Goal: Task Accomplishment & Management: Use online tool/utility

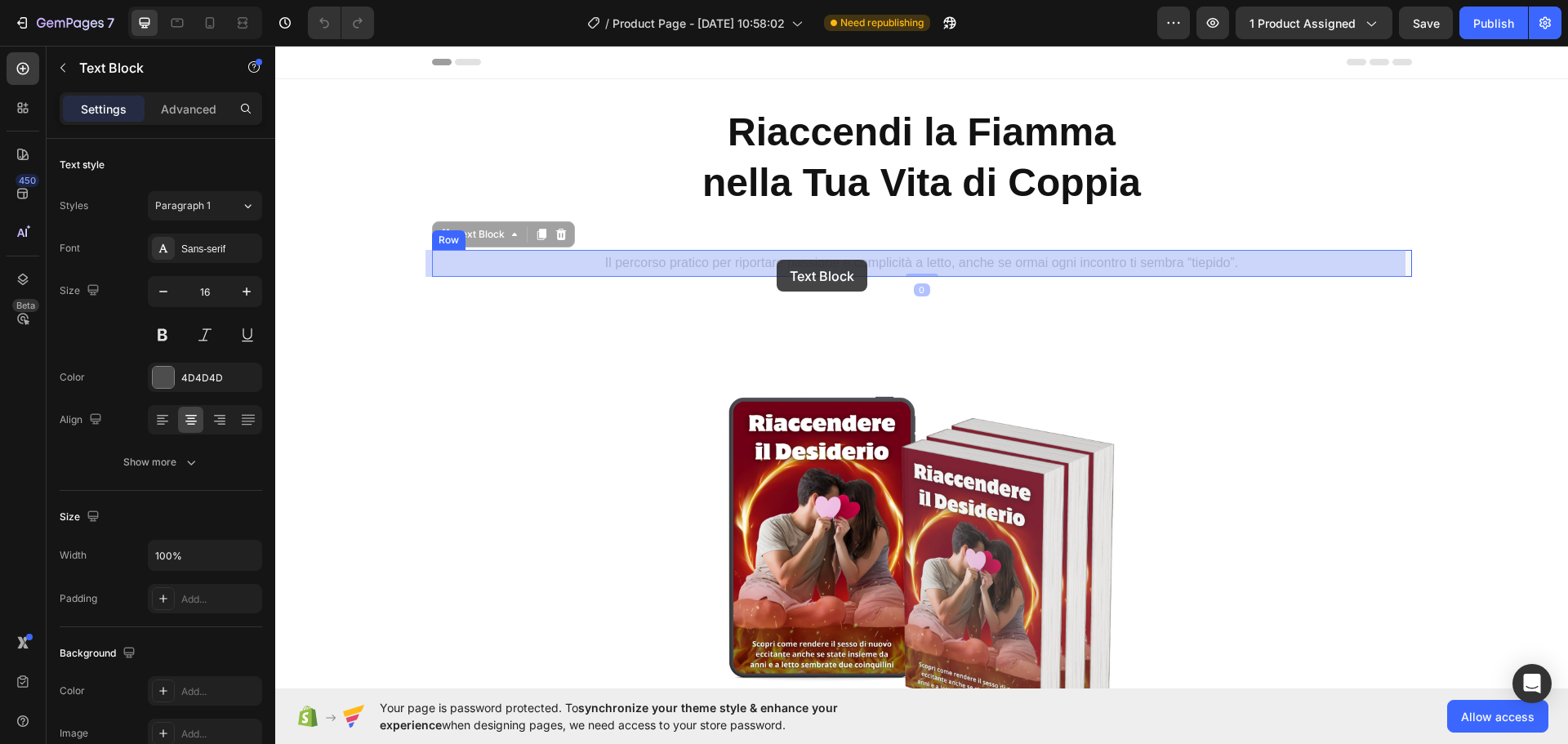
drag, startPoint x: 1059, startPoint y: 223, endPoint x: 776, endPoint y: 259, distance: 285.3
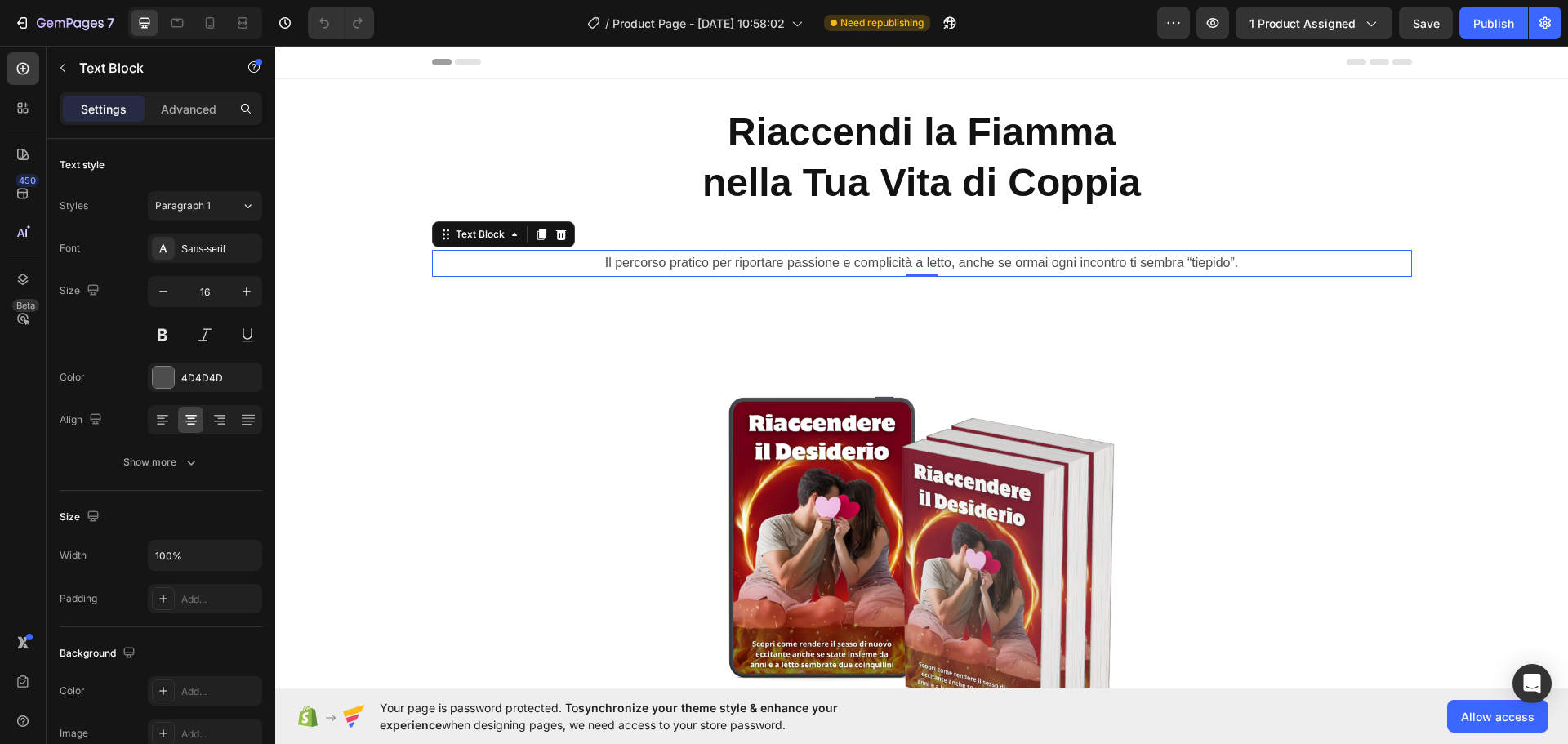
click at [1491, 355] on section "Product Images €39,99 Product Price Product Price €95,00 Product Price Product …" at bounding box center [921, 607] width 1190 height 635
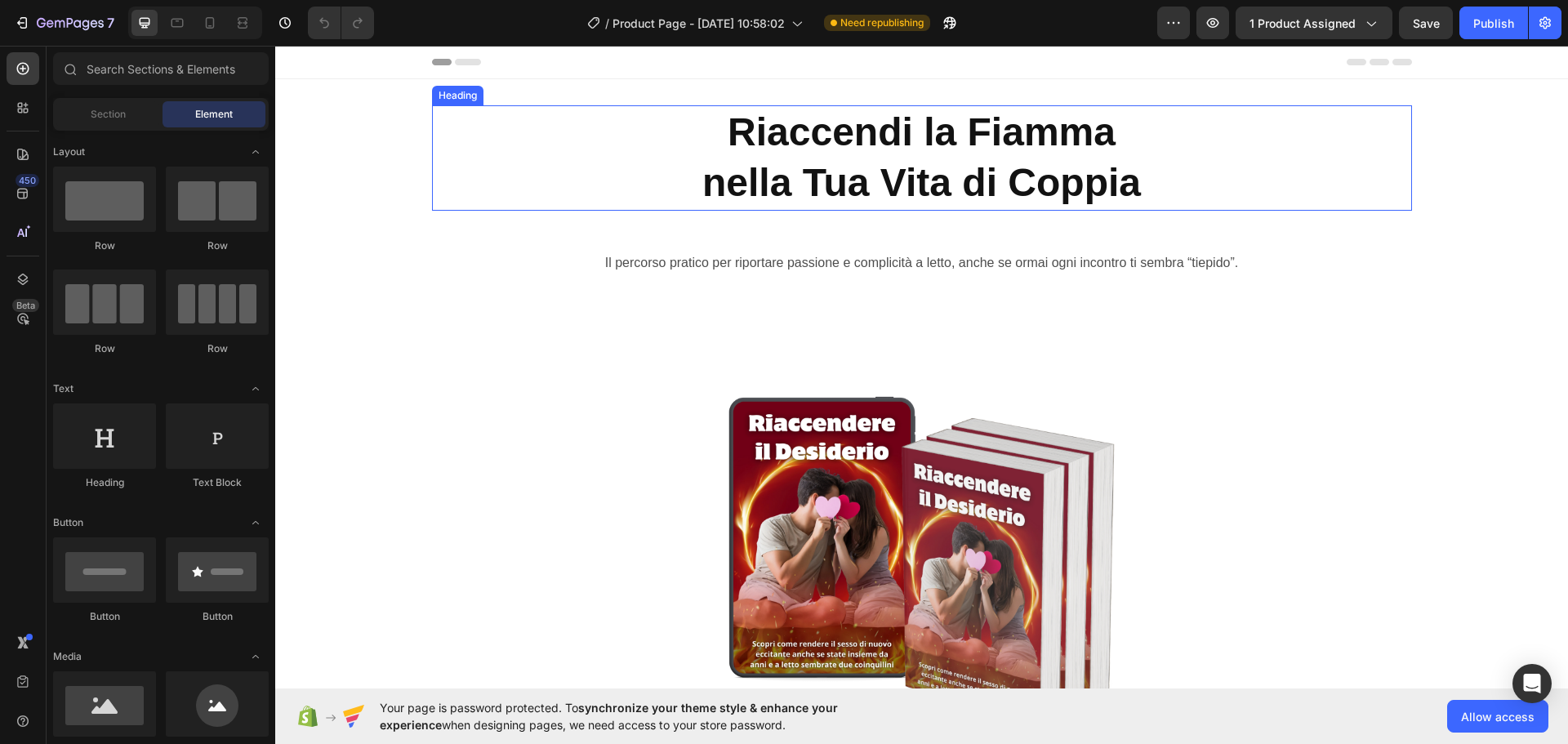
click at [775, 136] on h2 "Riaccendi la Fiamma nella Tua Vita di Coppia" at bounding box center [922, 158] width 980 height 105
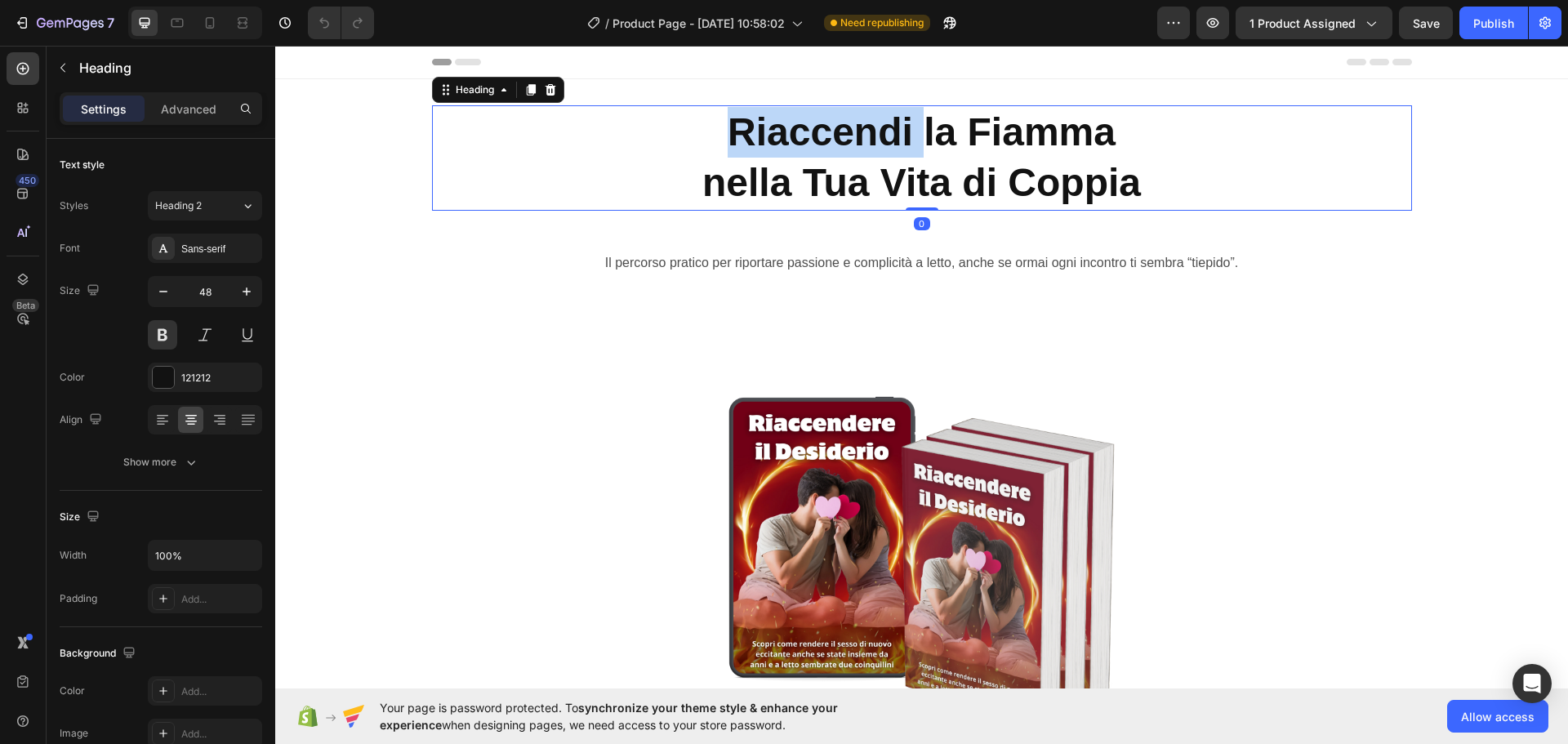
click at [775, 136] on h2 "Riaccendi la Fiamma nella Tua Vita di Coppia" at bounding box center [922, 158] width 980 height 105
click at [775, 136] on p "Riaccendi la Fiamma nella Tua Vita di Coppia" at bounding box center [921, 158] width 976 height 102
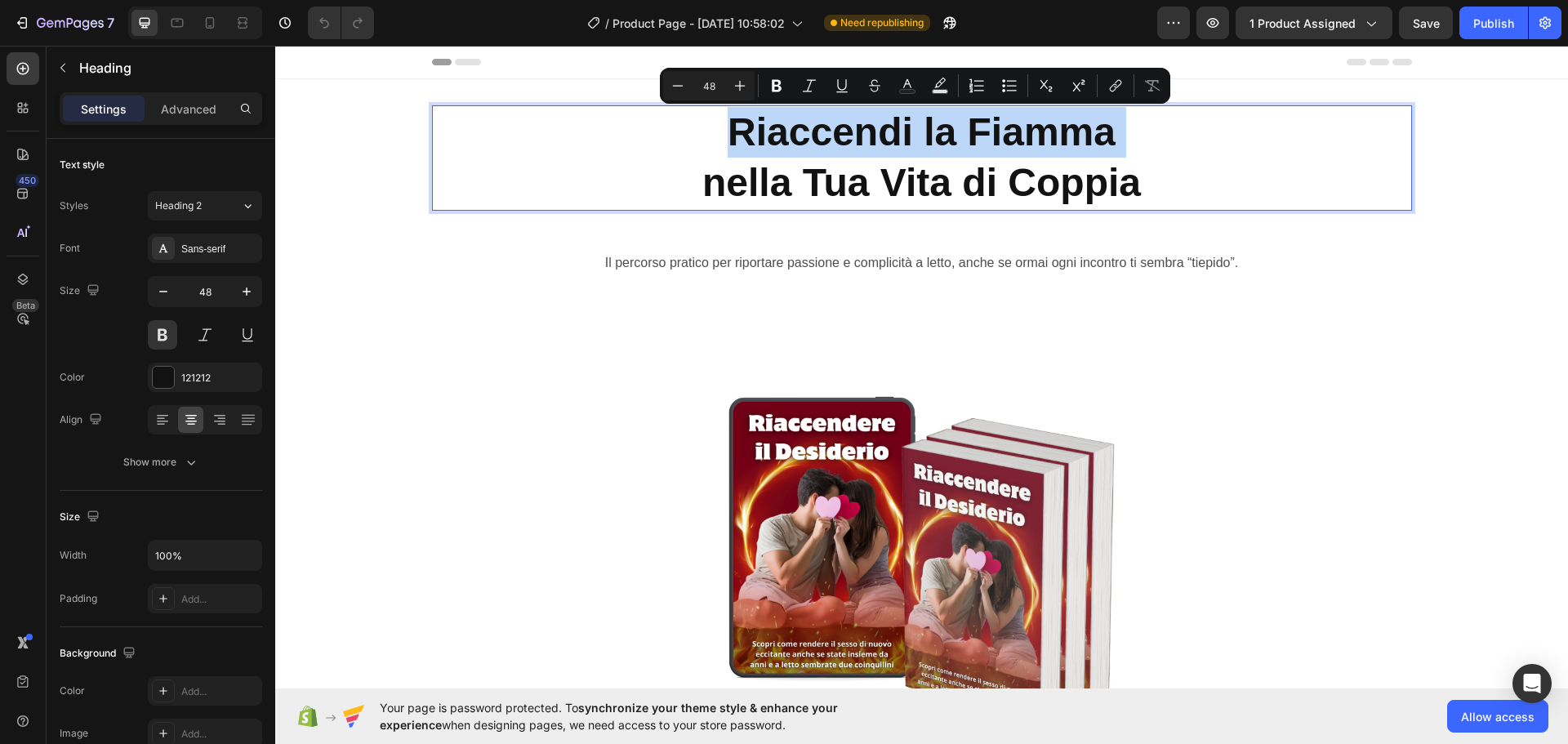
click at [775, 136] on p "Riaccendi la Fiamma nella Tua Vita di Coppia" at bounding box center [921, 158] width 976 height 102
click at [766, 158] on p "Riaccendi la Fiamma nella Tua Vita di Coppia" at bounding box center [921, 158] width 976 height 102
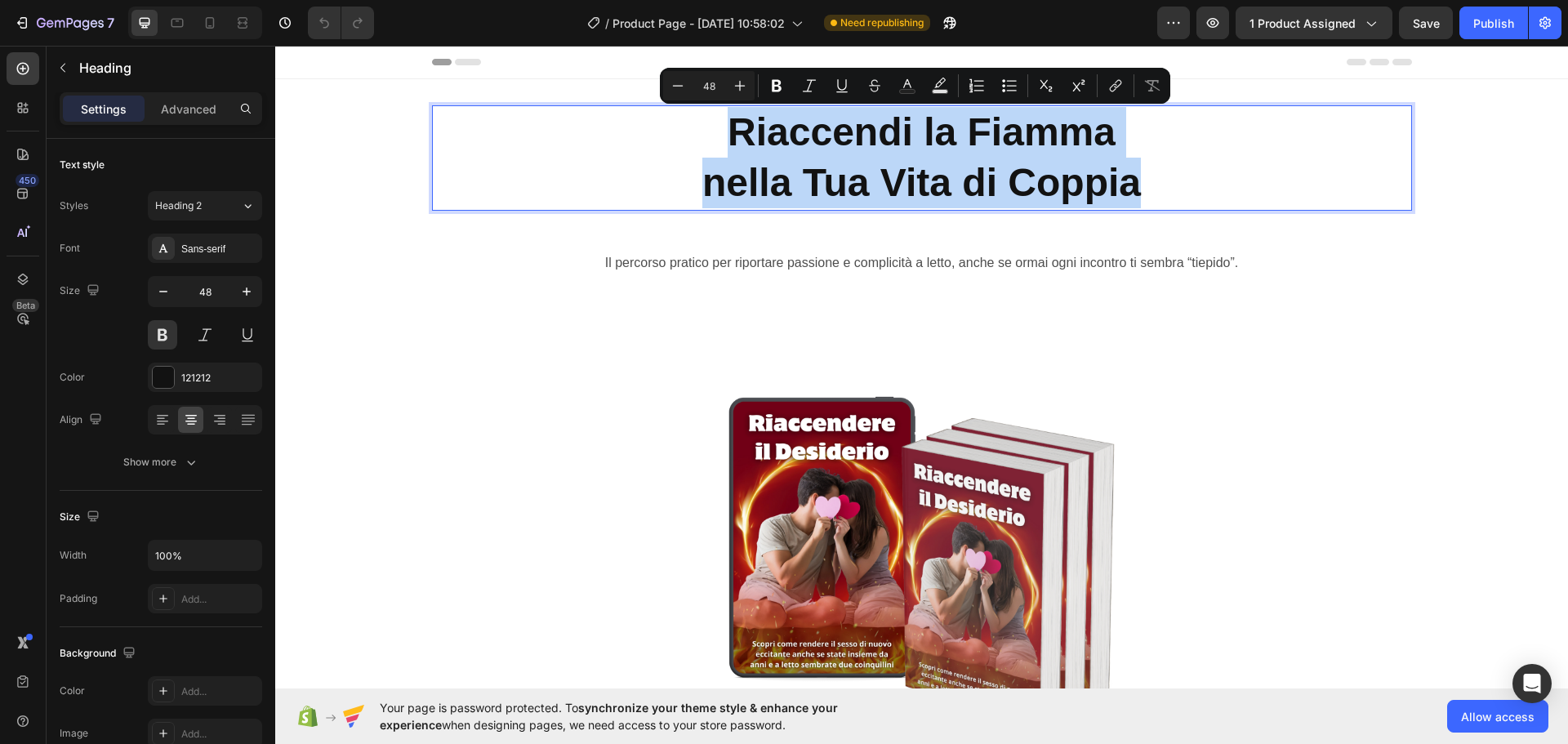
drag, startPoint x: 1125, startPoint y: 193, endPoint x: 720, endPoint y: 130, distance: 409.9
click at [720, 130] on p "Riaccendi la Fiamma nella Tua Vita di Coppia" at bounding box center [921, 158] width 976 height 102
copy p "Riaccendi la Fiamma nella Tua Vita di Coppia"
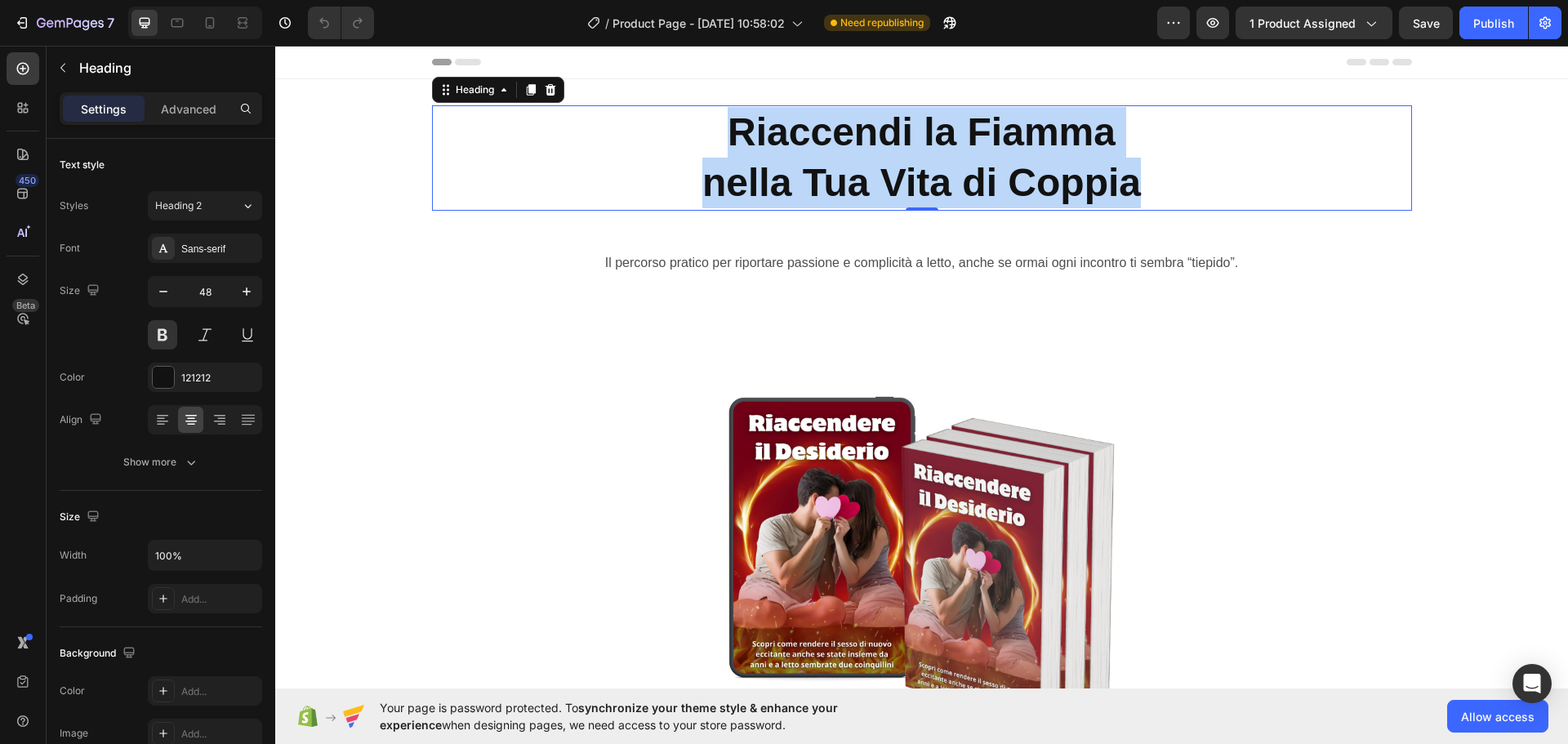
click at [975, 171] on p "Riaccendi la Fiamma nella Tua Vita di Coppia" at bounding box center [921, 158] width 976 height 102
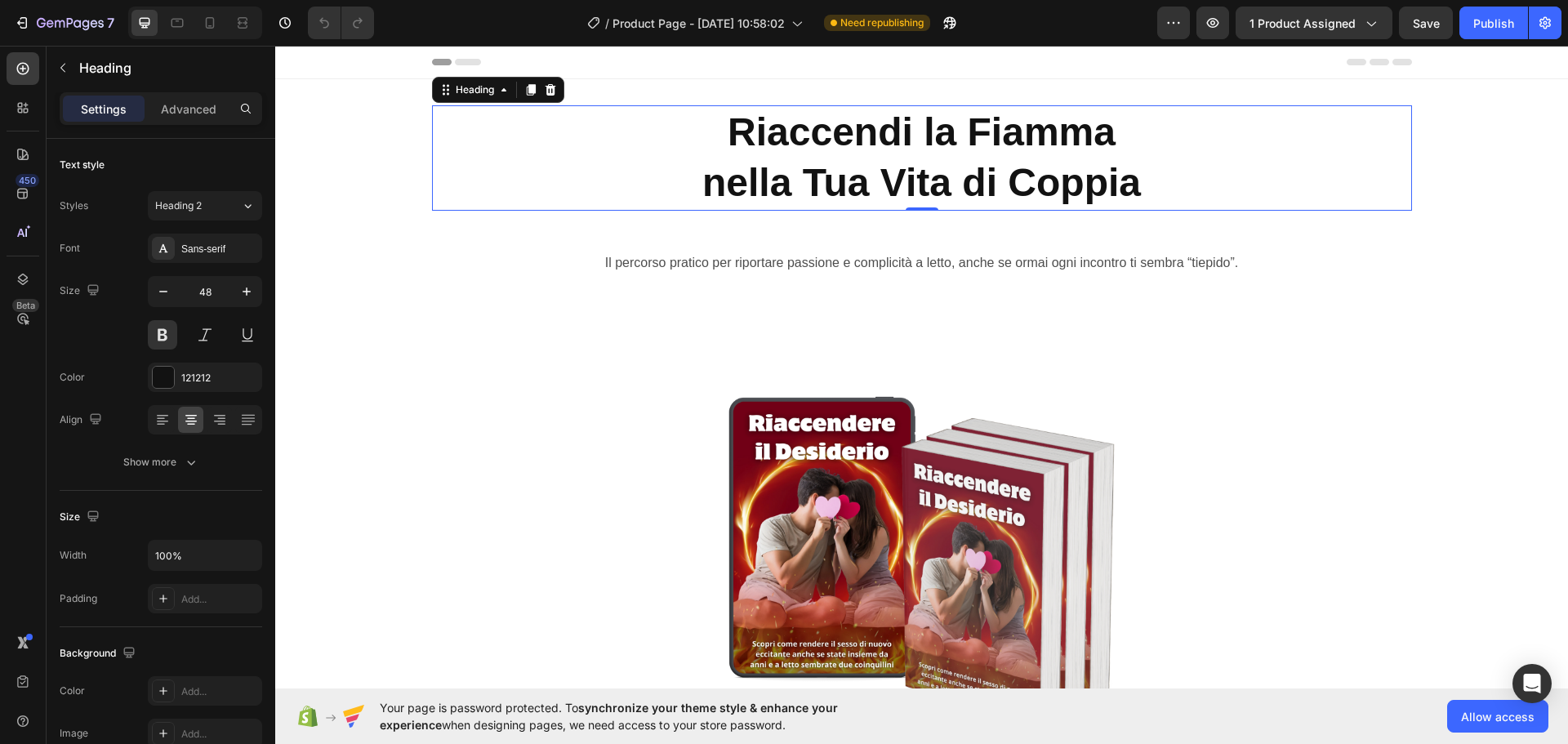
click at [1094, 159] on p "Riaccendi la Fiamma nella Tua Vita di Coppia" at bounding box center [921, 158] width 976 height 102
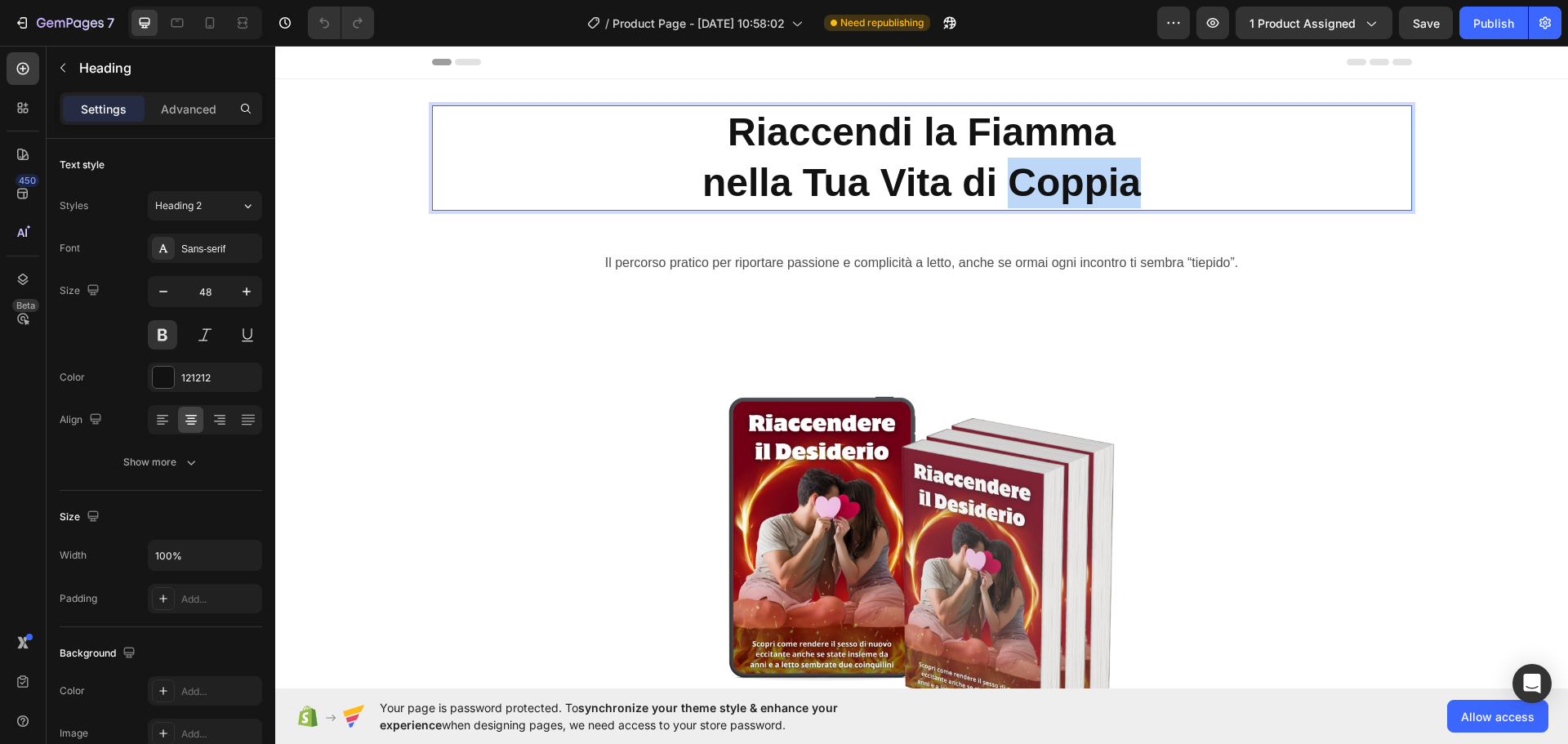
click at [1094, 159] on p "Riaccendi la Fiamma nella Tua Vita di Coppia" at bounding box center [921, 158] width 976 height 102
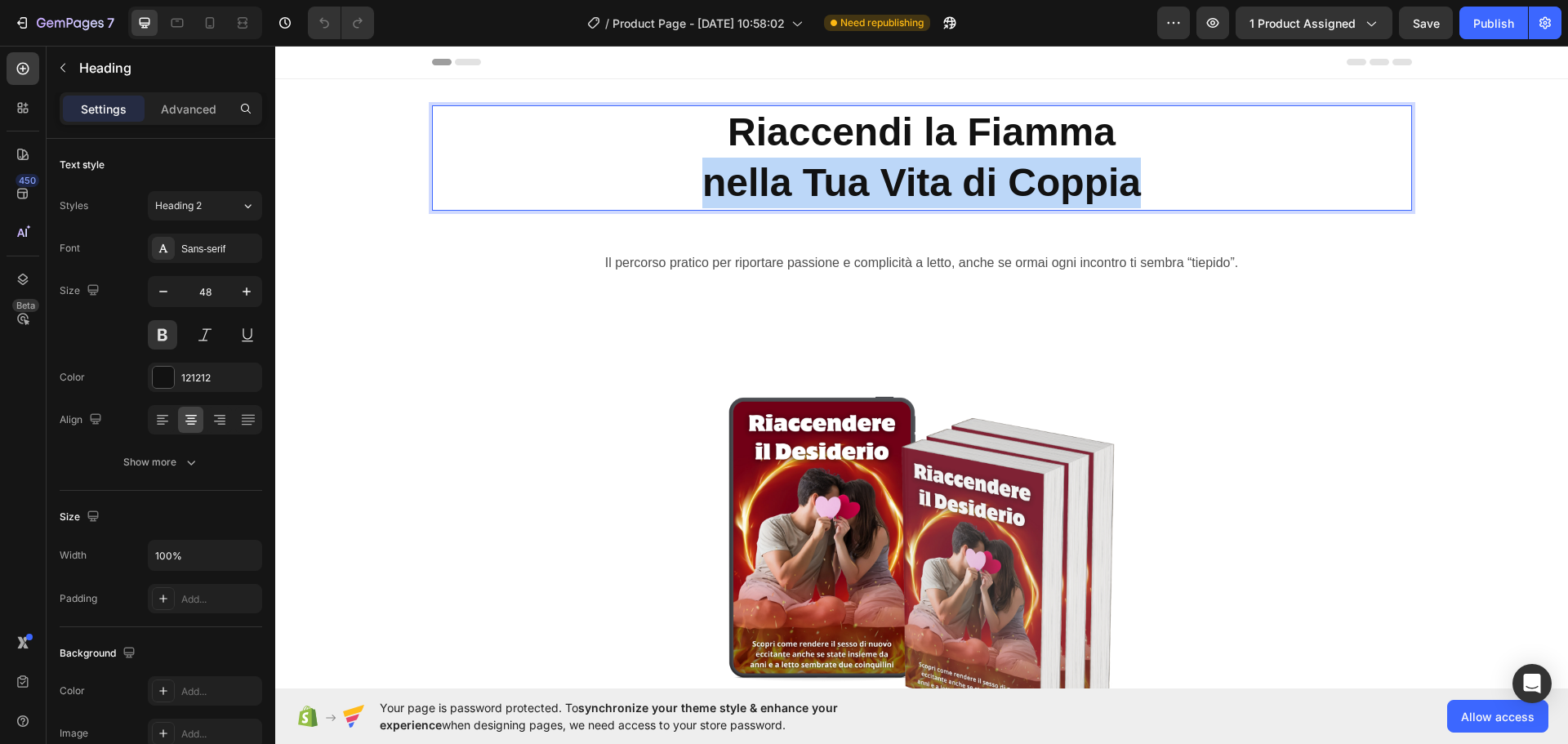
click at [1094, 159] on p "Riaccendi la Fiamma nella Tua Vita di Coppia" at bounding box center [921, 158] width 976 height 102
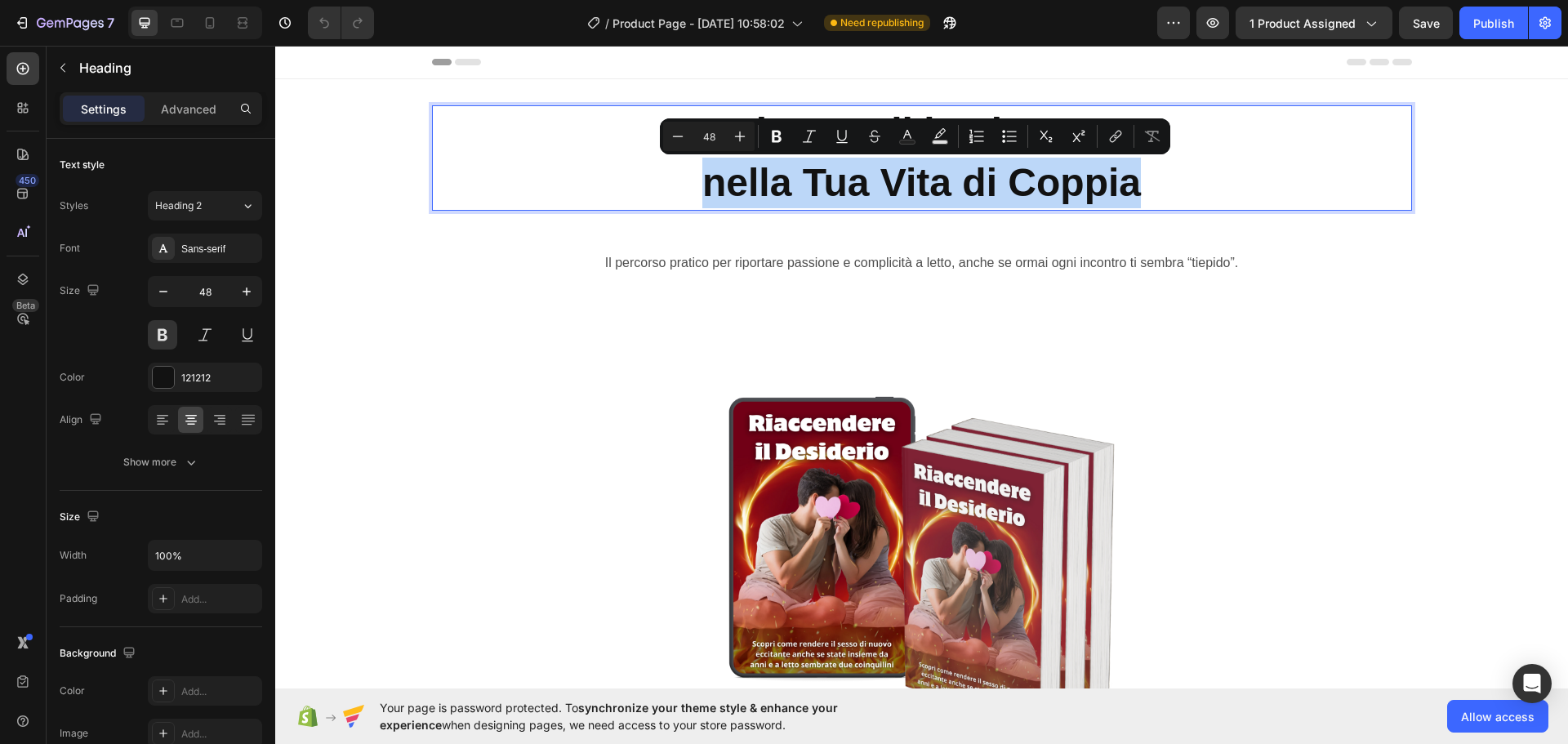
click at [1095, 159] on p "Riaccendi la Fiamma nella Tua Vita di Coppia" at bounding box center [921, 158] width 976 height 102
drag, startPoint x: 1202, startPoint y: 169, endPoint x: 1161, endPoint y: 170, distance: 41.0
click at [1198, 169] on p "Riaccendi la Fiamma nella Tua Vita di Coppia" at bounding box center [921, 158] width 976 height 102
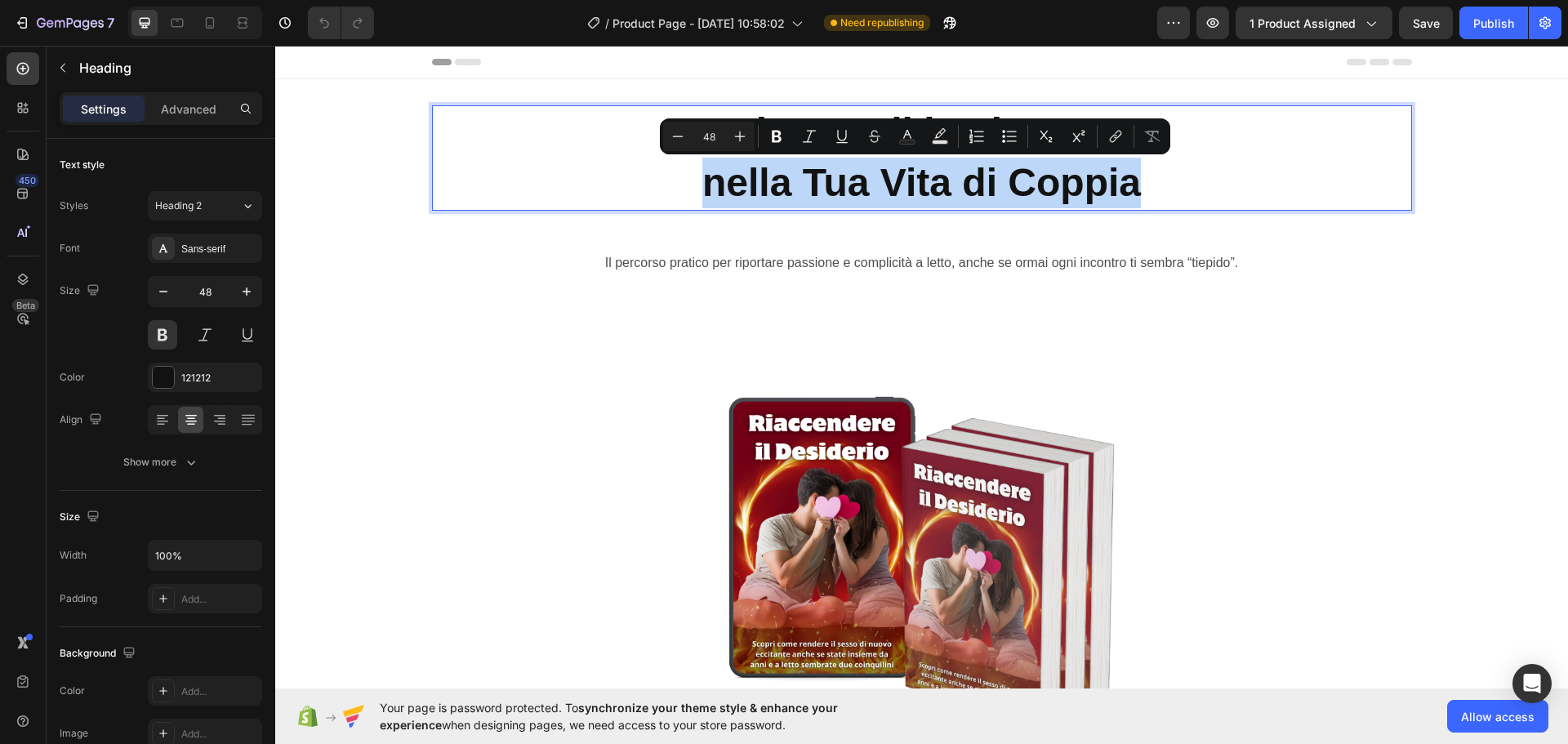
drag, startPoint x: 1156, startPoint y: 173, endPoint x: 1148, endPoint y: 174, distance: 8.1
click at [1156, 173] on p "Riaccendi la Fiamma nella Tua Vita di Coppia" at bounding box center [921, 158] width 976 height 102
click at [1143, 175] on p "Riaccendi la Fiamma nella Tua Vita di Coppia" at bounding box center [921, 158] width 976 height 102
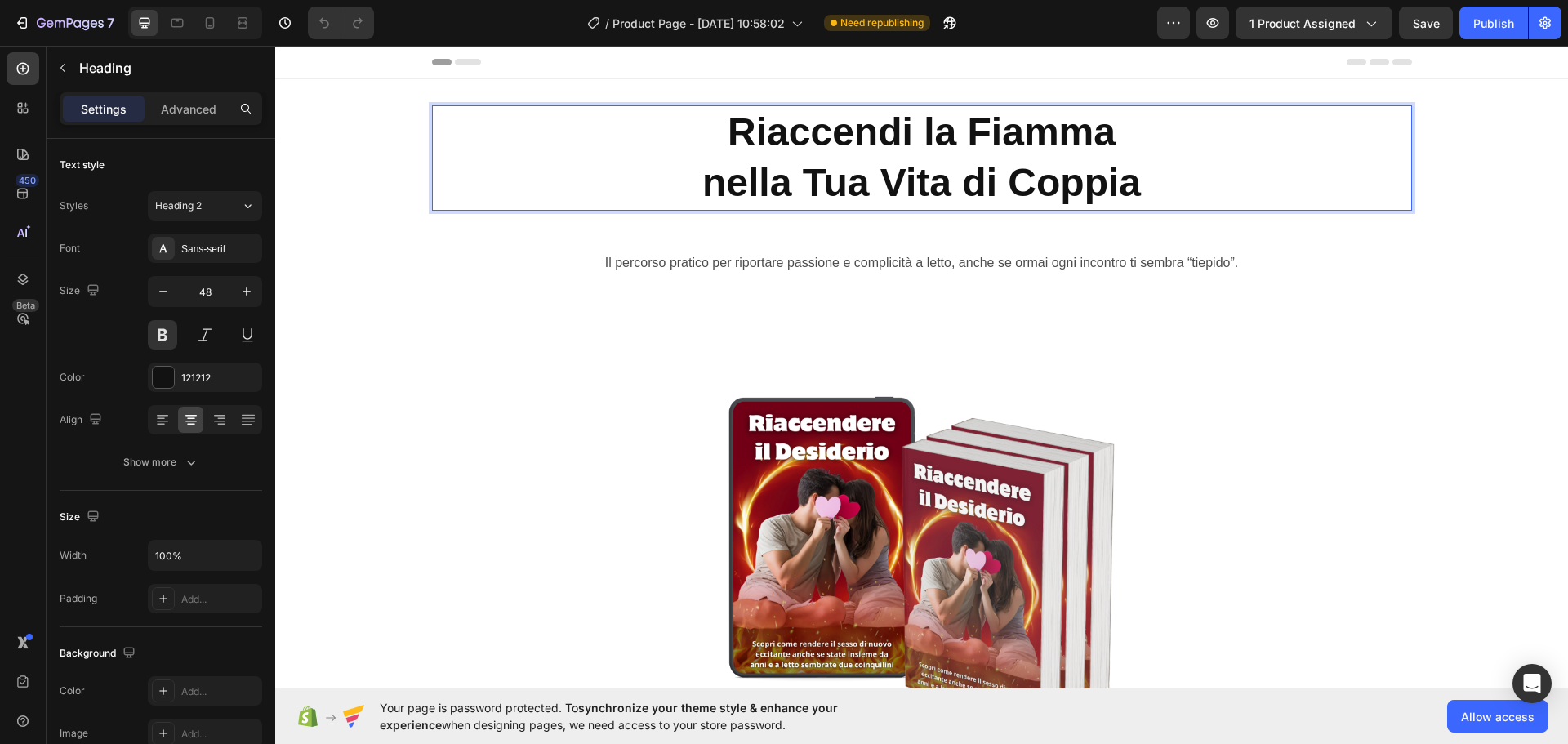
click at [597, 132] on p "Riaccendi la Fiamma nella Tua Vita di Coppia" at bounding box center [921, 158] width 976 height 102
click at [730, 132] on p "Riaccendi la Fiamma nella Tua Vita di Coppia" at bounding box center [921, 158] width 976 height 102
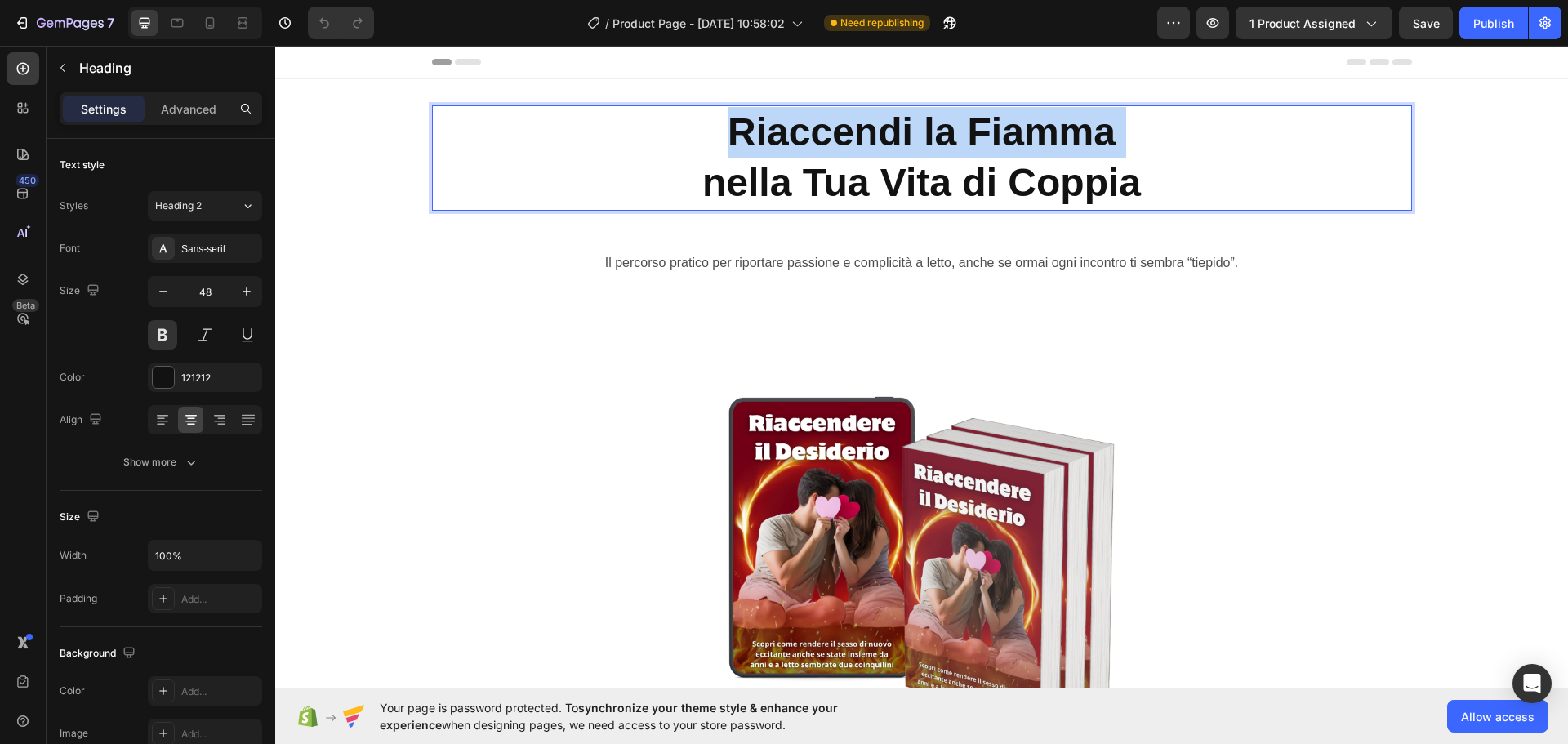
click at [730, 132] on p "Riaccendi la Fiamma nella Tua Vita di Coppia" at bounding box center [921, 158] width 976 height 102
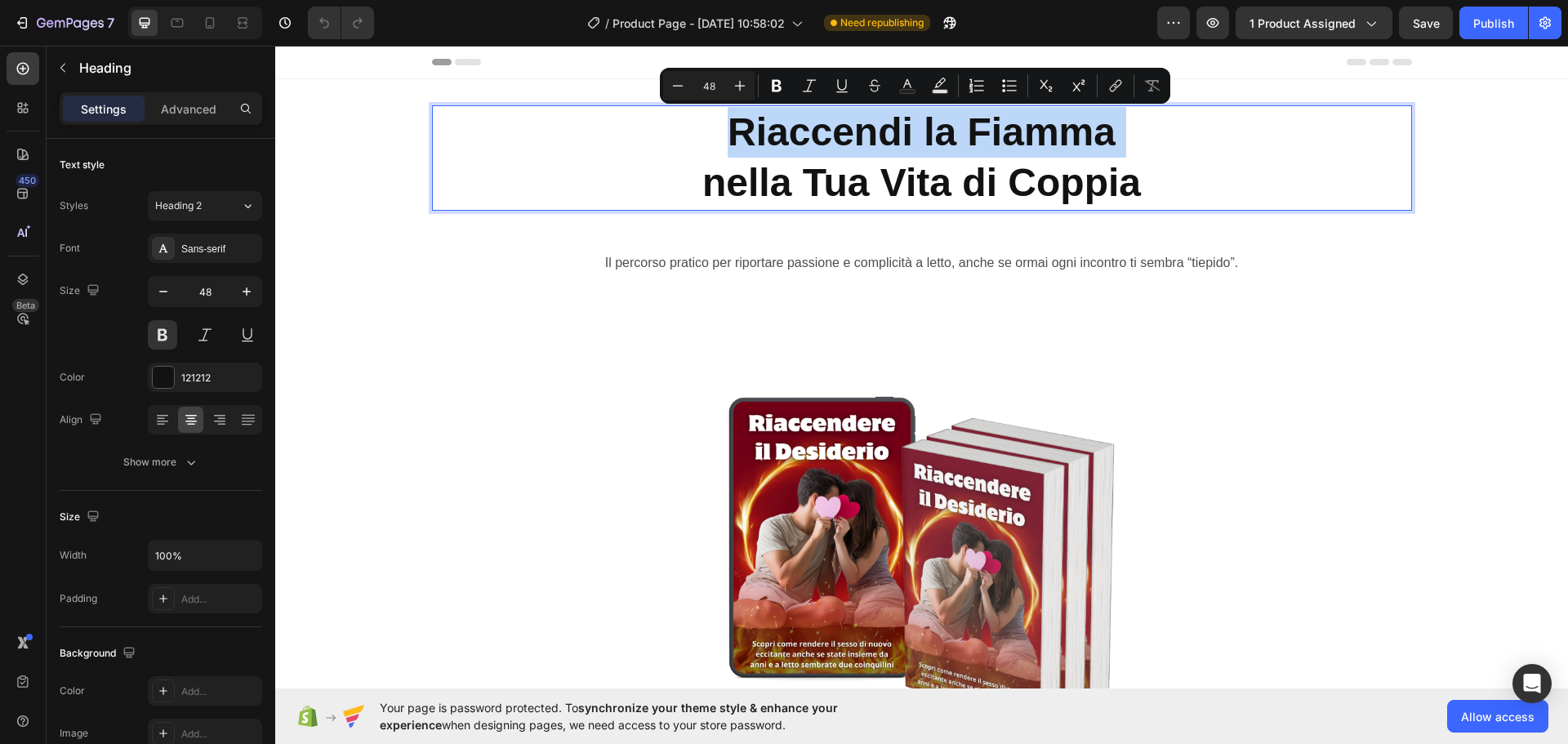
click at [775, 146] on p "Riaccendi la Fiamma nella Tua Vita di Coppia" at bounding box center [921, 158] width 976 height 102
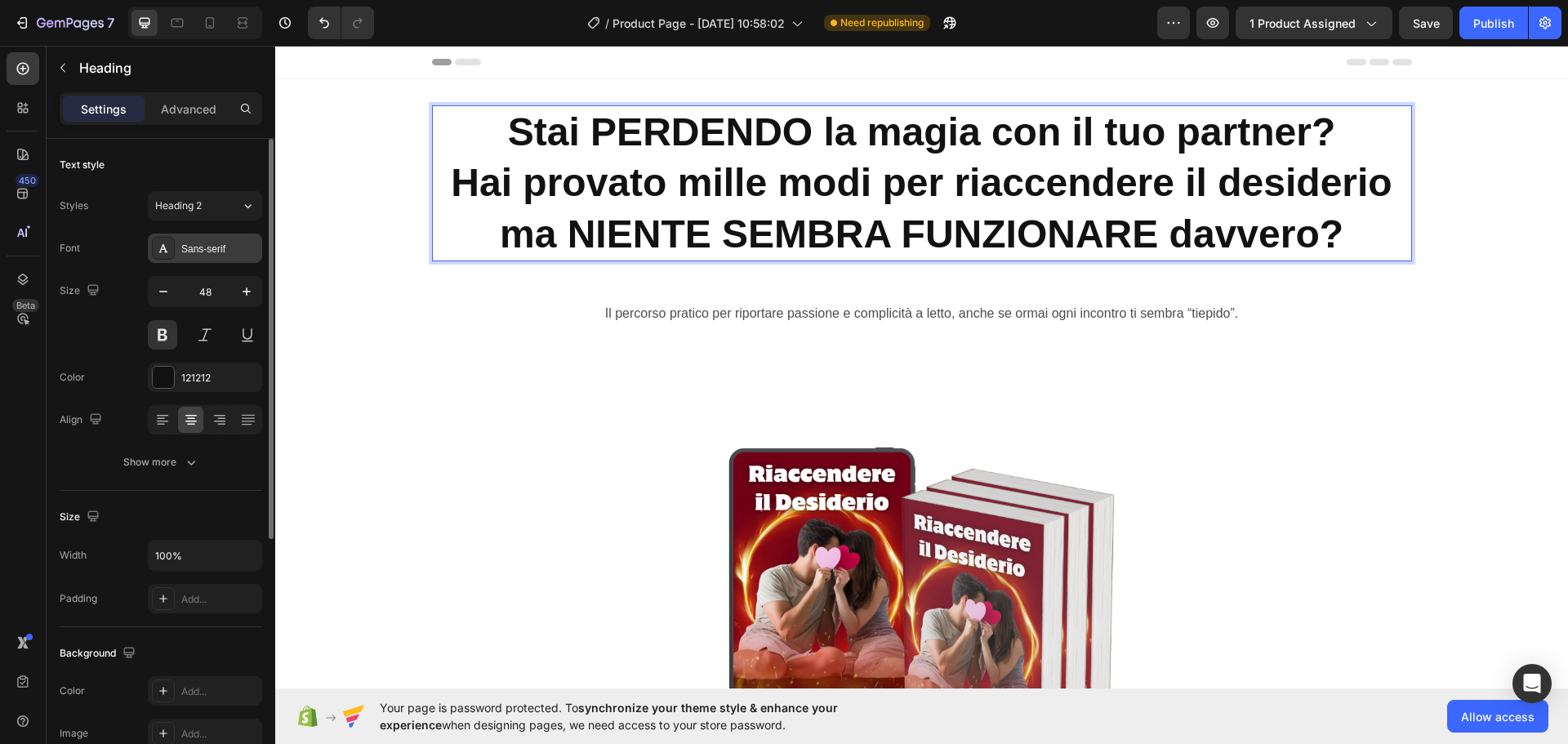
click at [204, 254] on div "Sans-serif" at bounding box center [219, 249] width 77 height 14
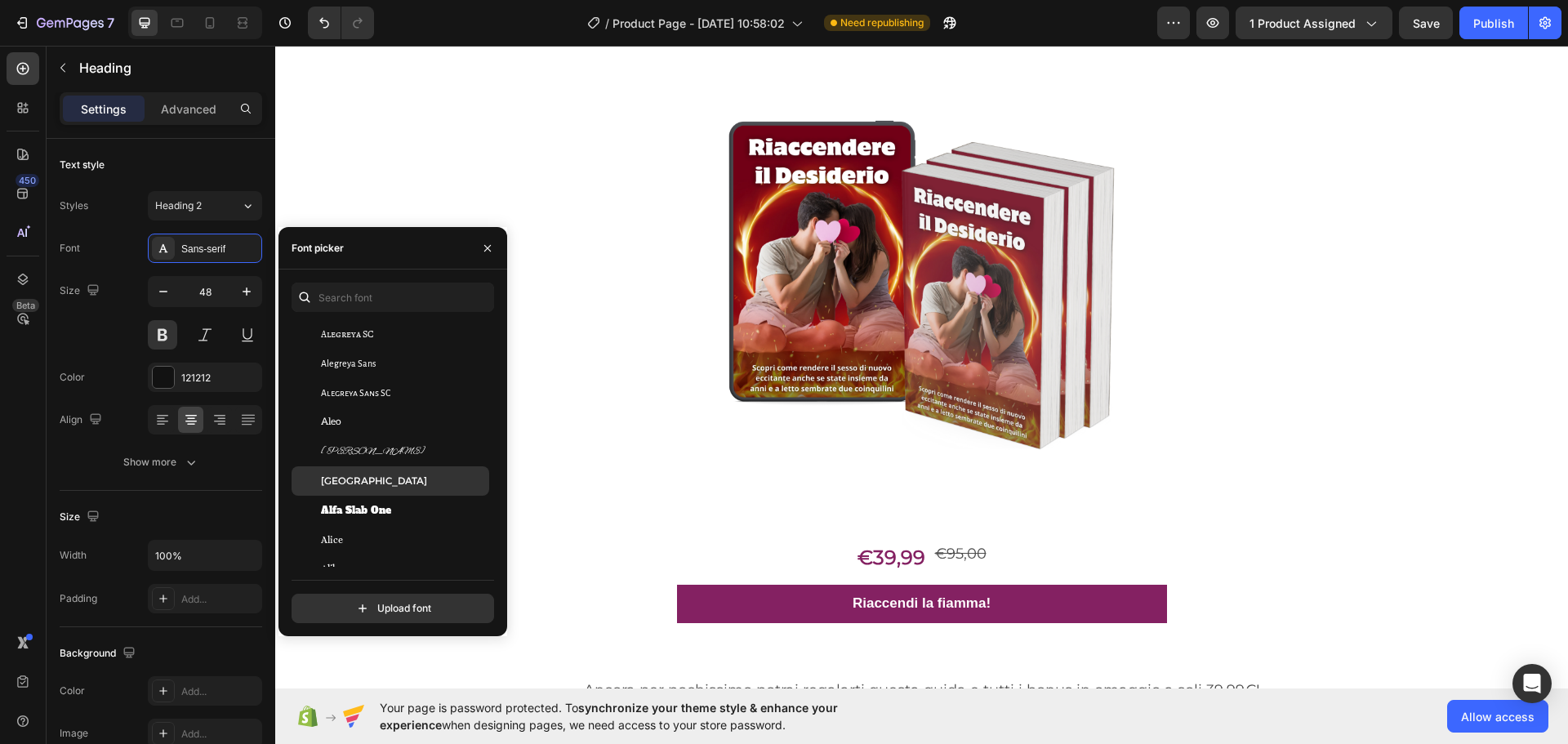
scroll to position [1143, 0]
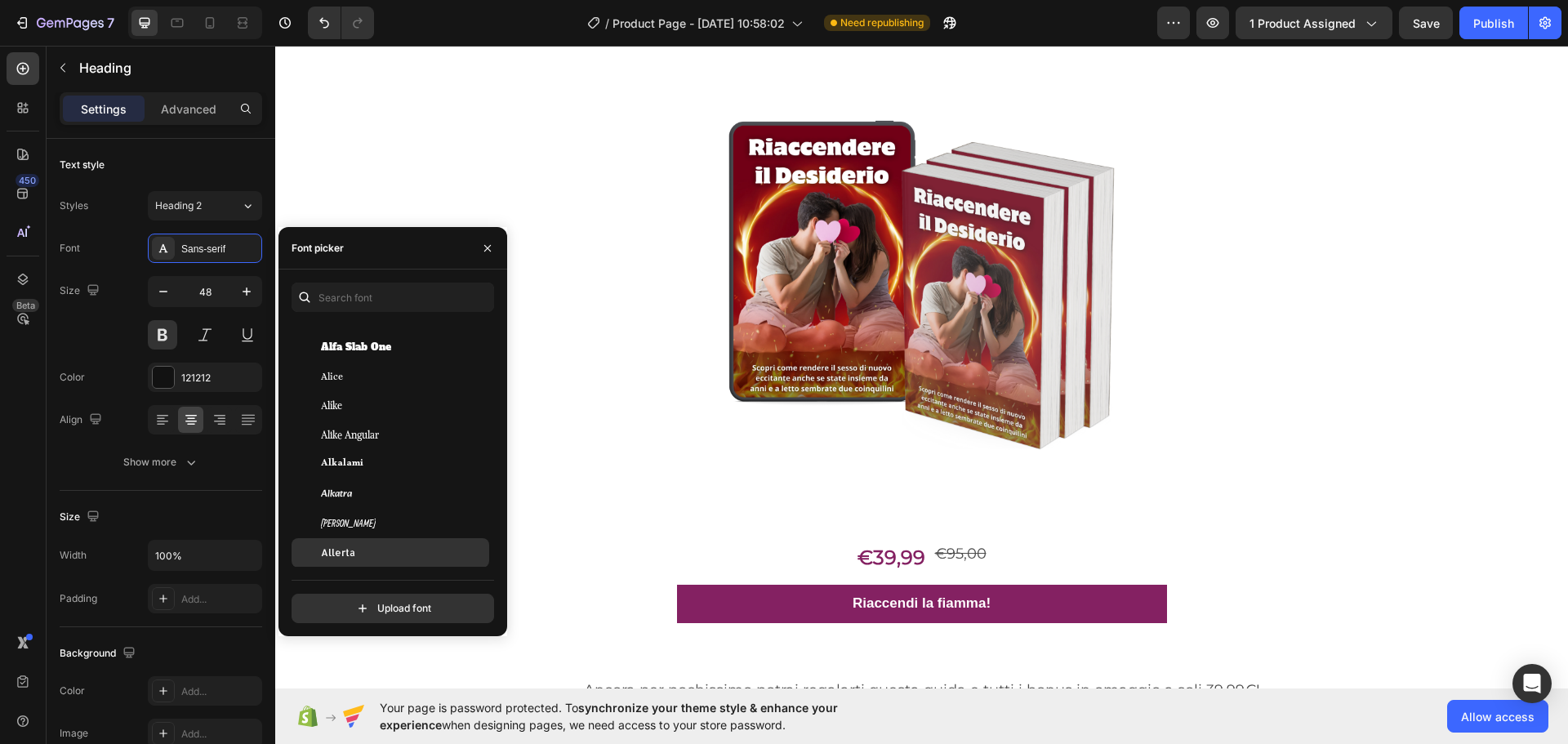
click at [387, 540] on div "Allerta" at bounding box center [390, 553] width 197 height 30
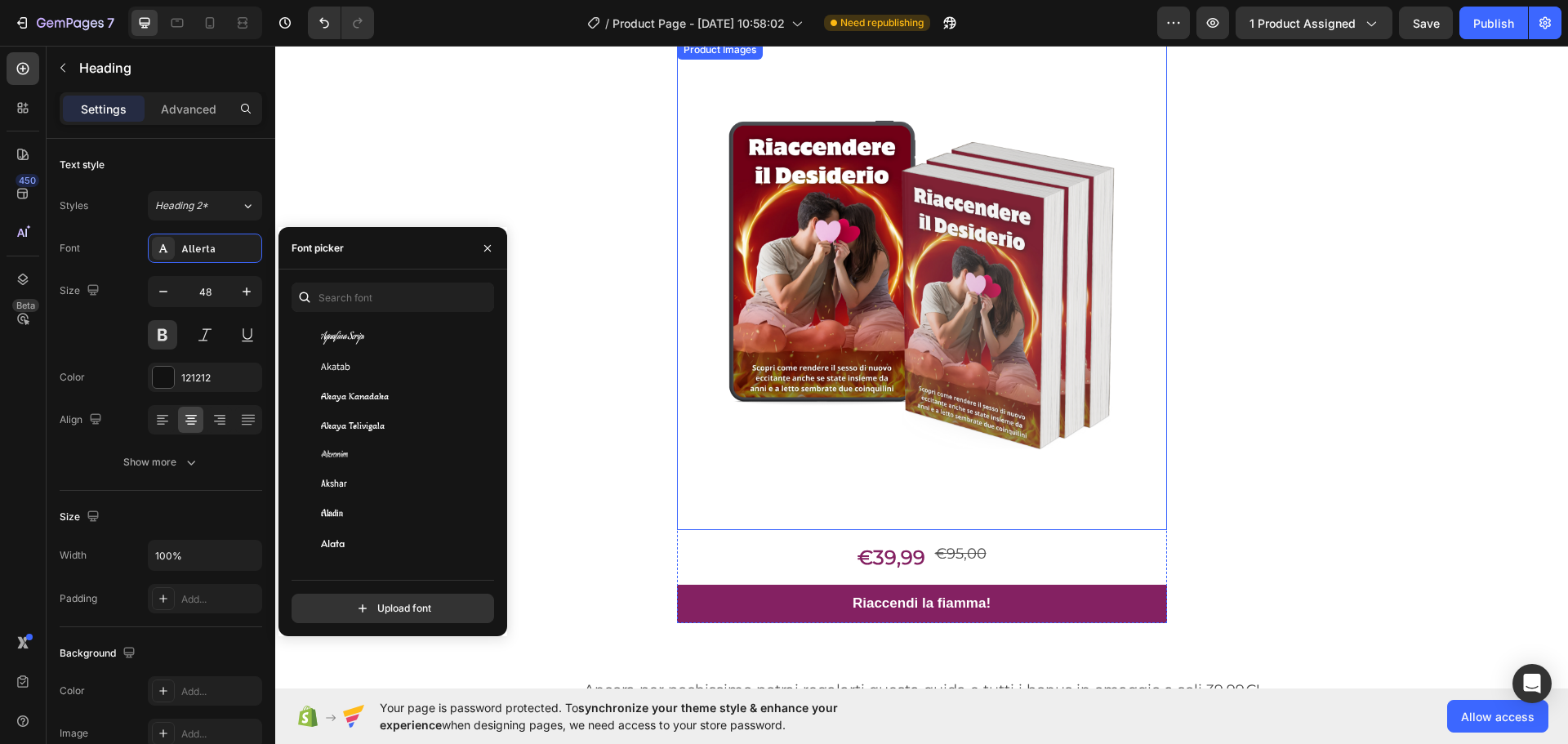
scroll to position [0, 0]
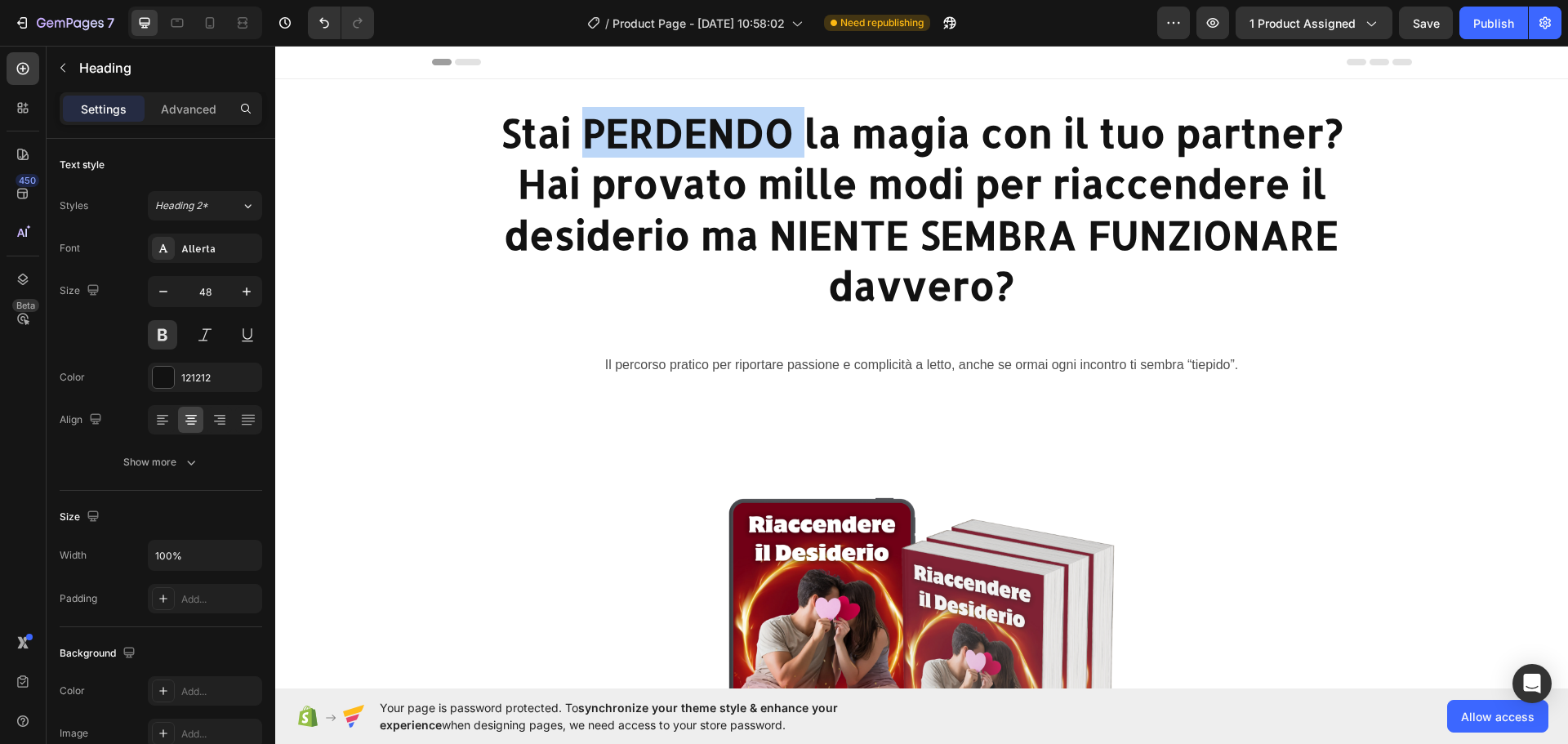
click at [718, 149] on strong "Stai PERDENDO la magia con il tuo partner?" at bounding box center [922, 132] width 843 height 50
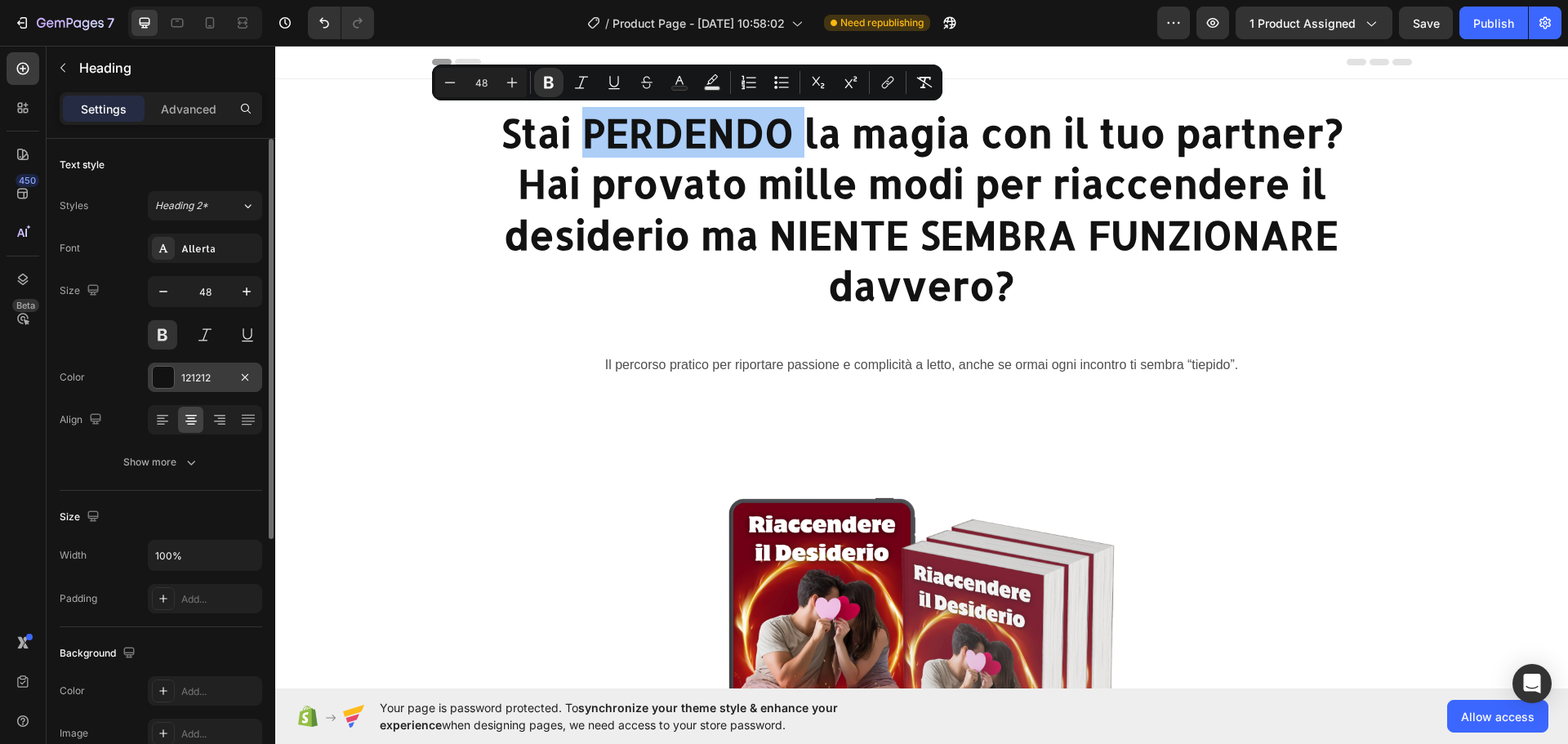
click at [177, 377] on div "121212" at bounding box center [204, 377] width 114 height 30
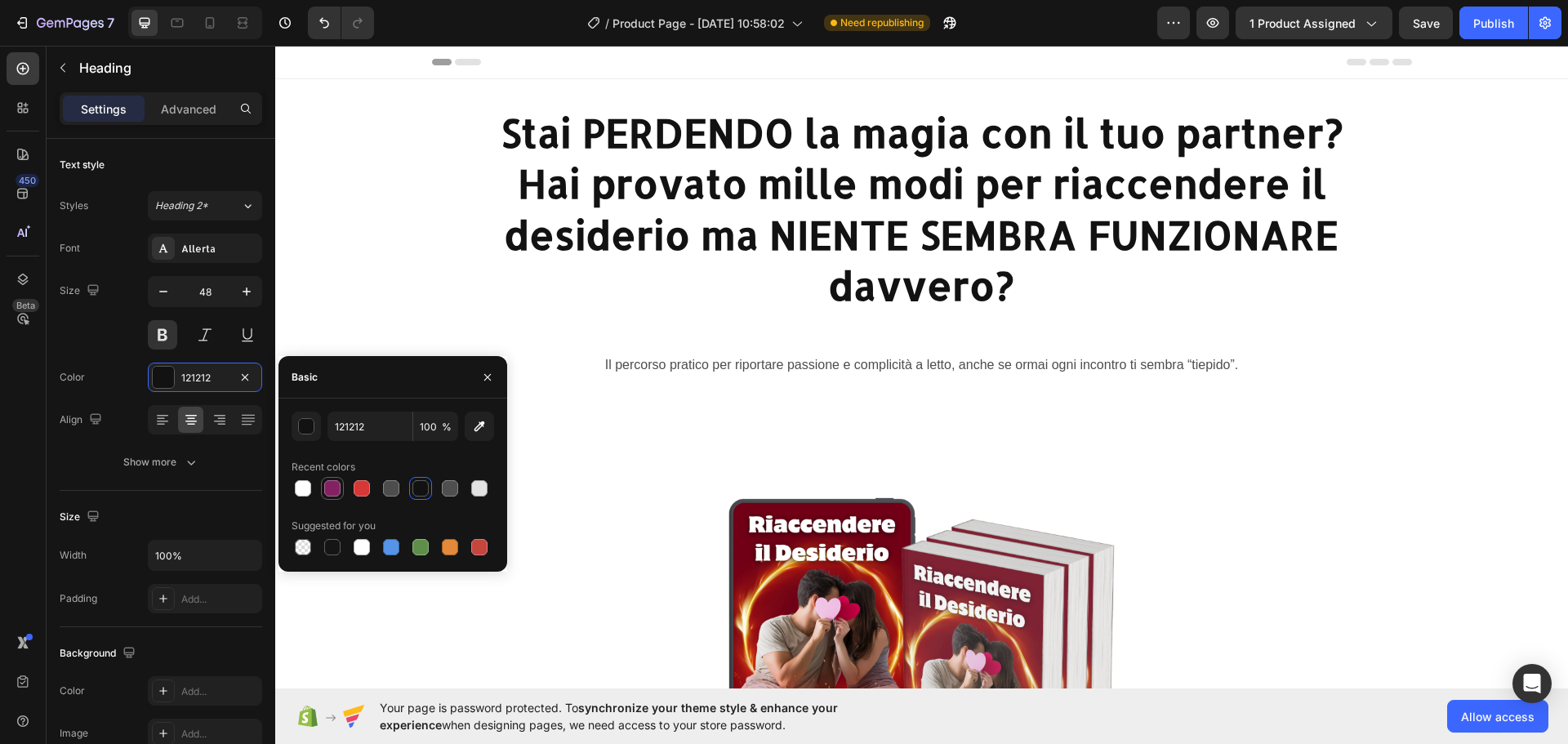
click at [337, 494] on div at bounding box center [332, 488] width 16 height 16
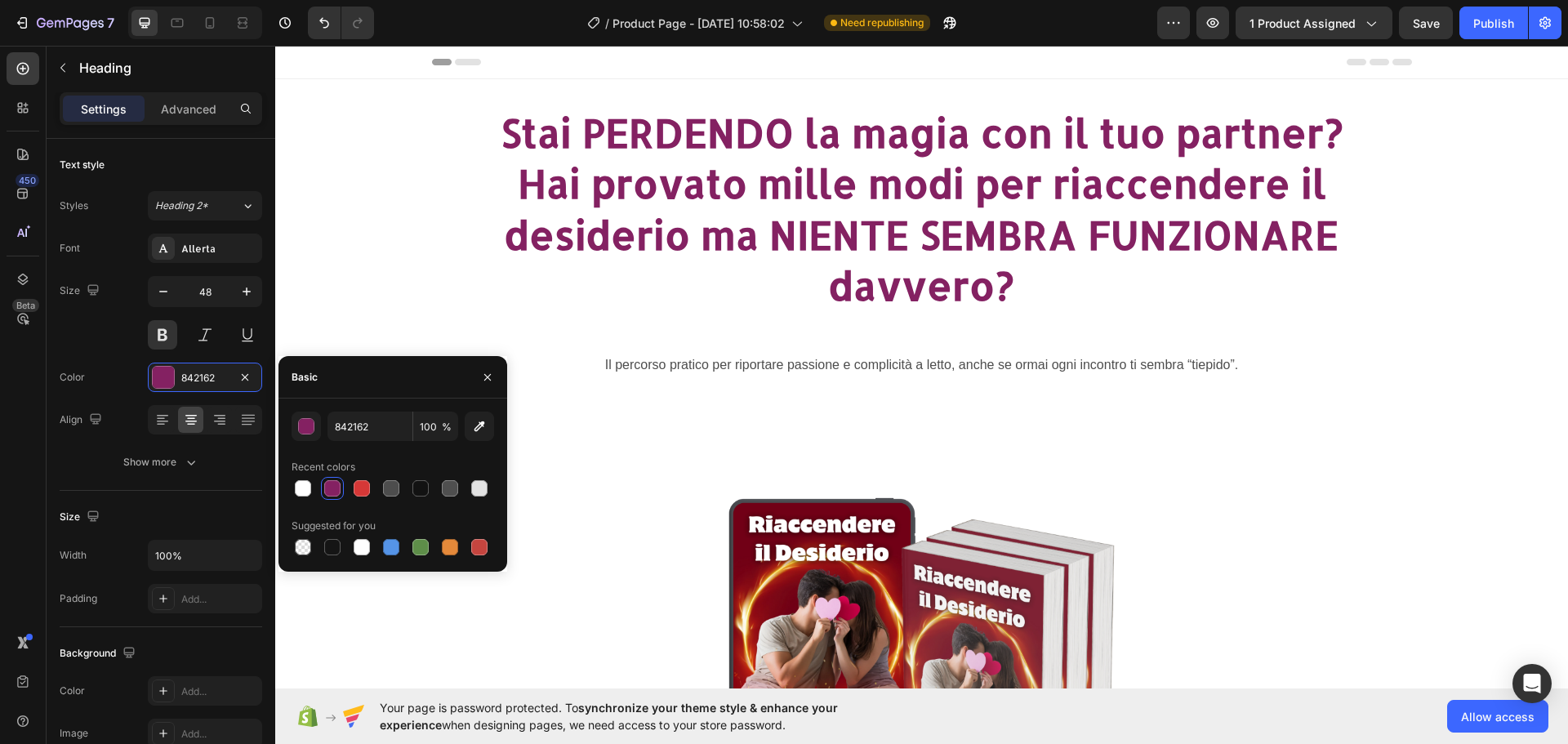
type input "121212"
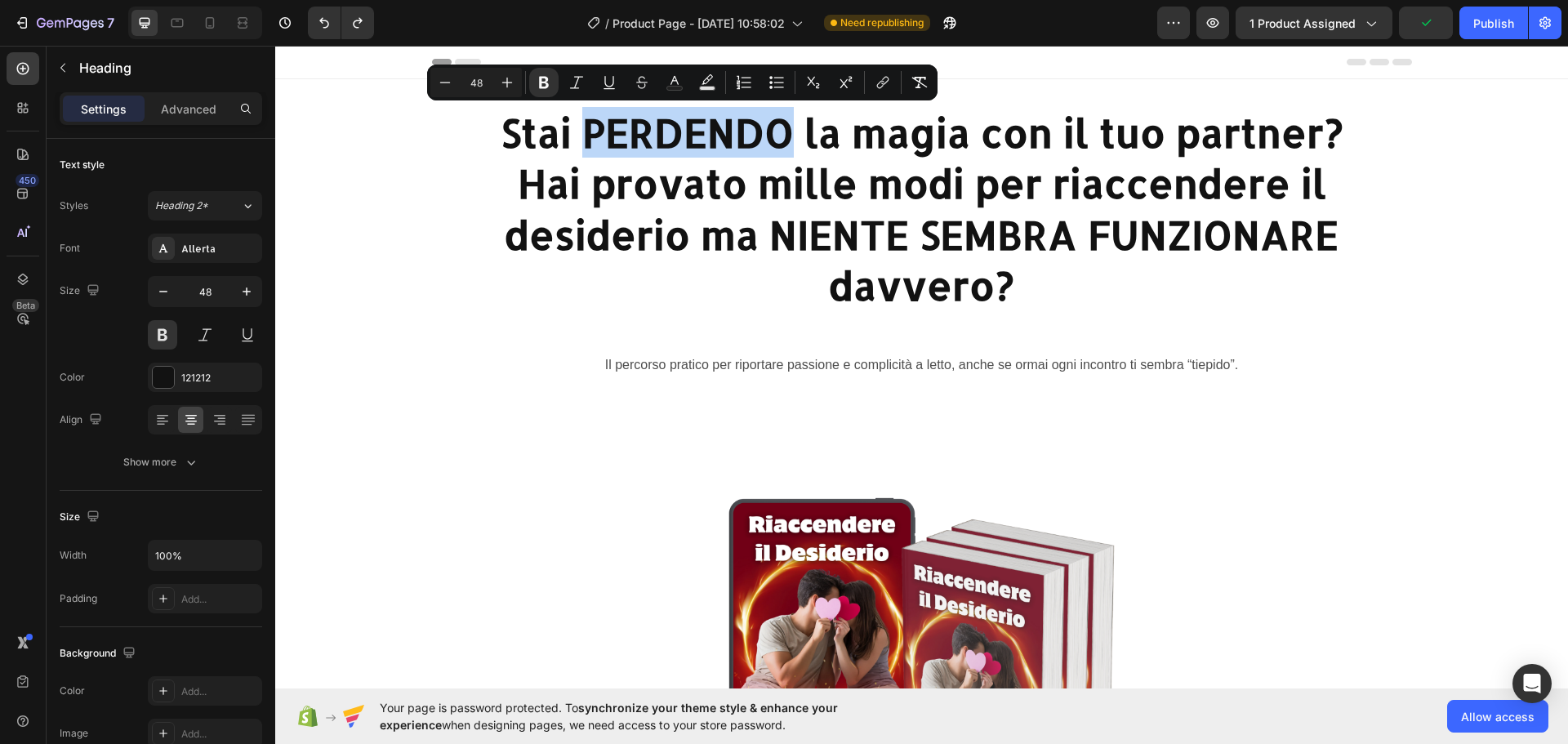
drag, startPoint x: 780, startPoint y: 134, endPoint x: 580, endPoint y: 132, distance: 200.0
click at [580, 132] on strong "Stai PERDENDO la magia con il tuo partner?" at bounding box center [922, 132] width 843 height 50
drag, startPoint x: 372, startPoint y: 90, endPoint x: 669, endPoint y: 77, distance: 297.3
click at [669, 77] on icon "Editor contextual toolbar" at bounding box center [675, 83] width 16 height 16
type input "121212"
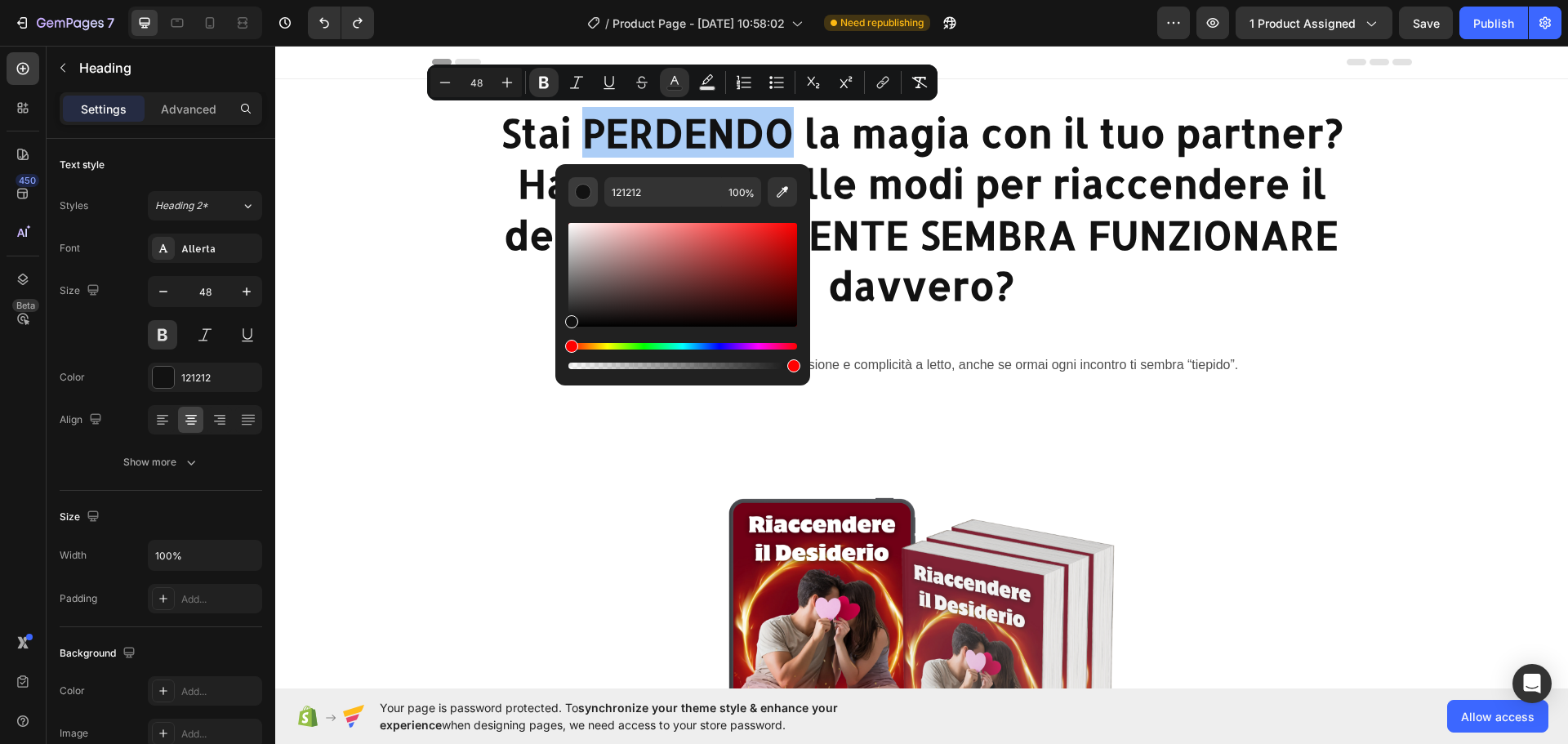
click at [585, 186] on div "Editor contextual toolbar" at bounding box center [583, 192] width 16 height 16
click at [582, 197] on div "Editor contextual toolbar" at bounding box center [583, 192] width 16 height 16
click at [627, 197] on input "121212" at bounding box center [663, 192] width 118 height 30
click at [771, 185] on button "Editor contextual toolbar" at bounding box center [782, 192] width 30 height 30
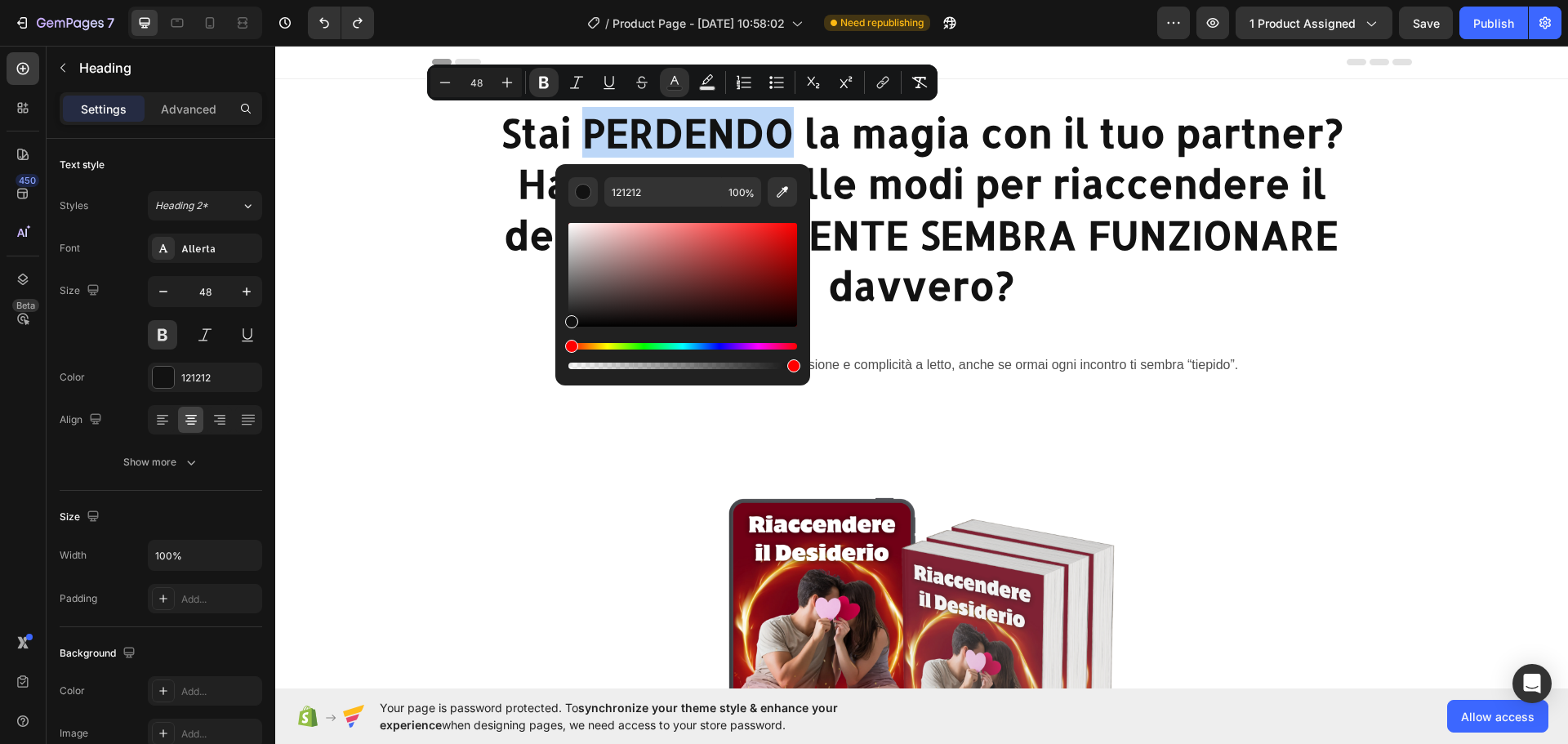
type input "710016"
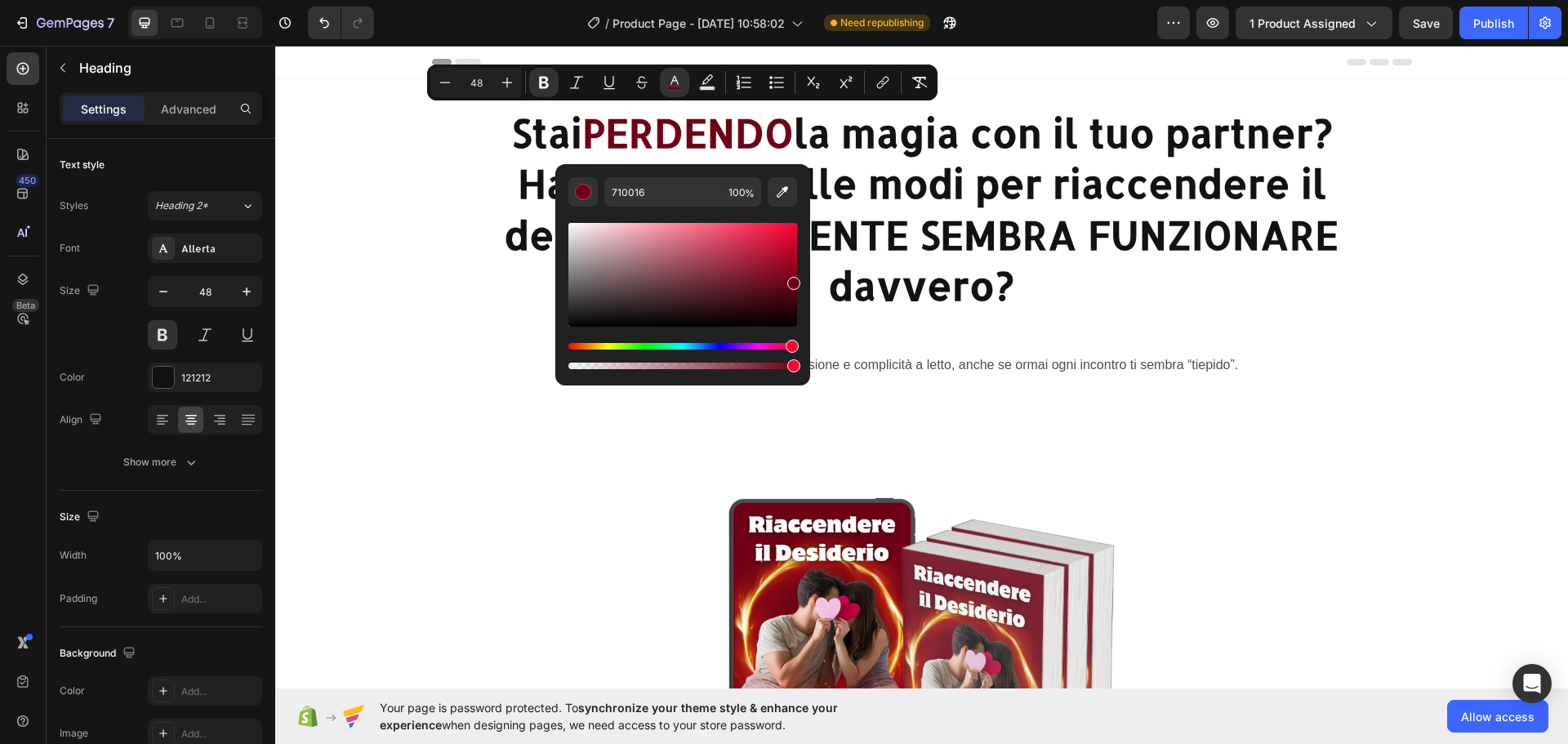
click at [1398, 214] on p "Stai PERDENDO la magia con il tuo partner? Hai provato mille modi per riaccende…" at bounding box center [921, 209] width 976 height 204
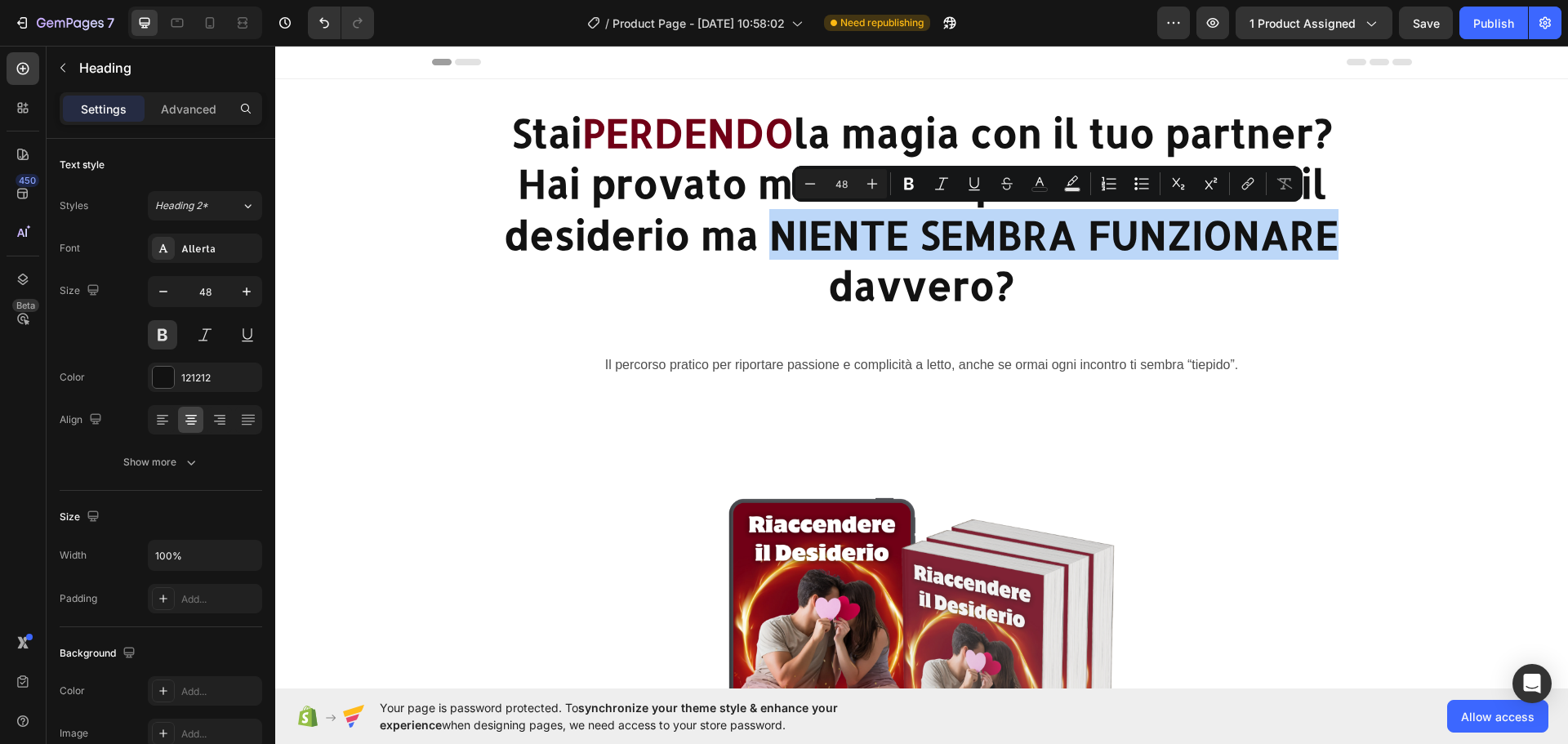
drag, startPoint x: 782, startPoint y: 231, endPoint x: 1321, endPoint y: 239, distance: 539.1
click at [1321, 239] on p "Stai PERDENDO la magia con il tuo partner? Hai provato mille modi per riaccende…" at bounding box center [921, 209] width 976 height 204
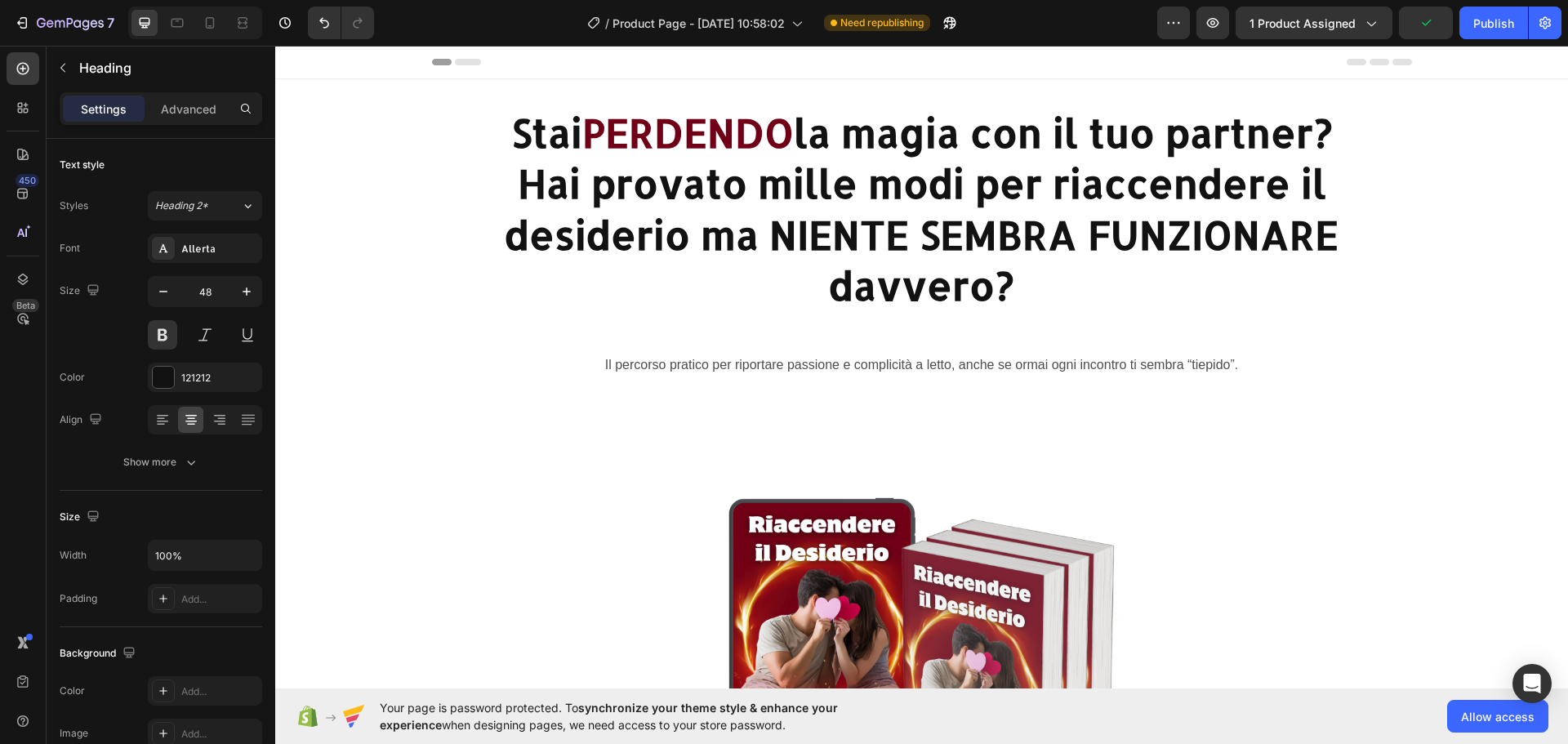
click at [1212, 277] on p "Stai PERDENDO la magia con il tuo partner? Hai provato mille modi per riaccende…" at bounding box center [921, 209] width 976 height 204
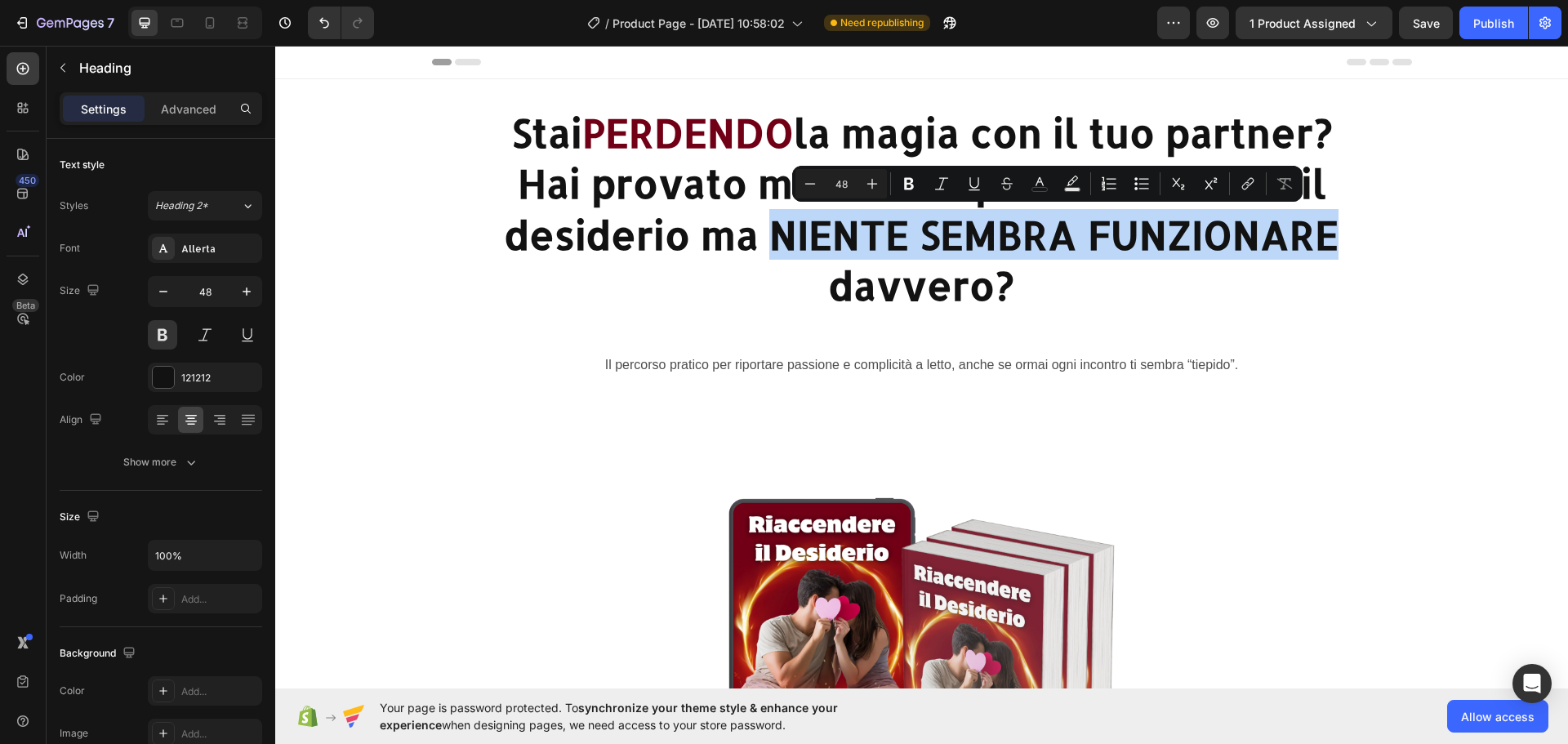
drag, startPoint x: 1326, startPoint y: 237, endPoint x: 770, endPoint y: 235, distance: 556.0
click at [770, 235] on p "Stai PERDENDO la magia con il tuo partner? Hai provato mille modi per riaccende…" at bounding box center [921, 209] width 976 height 204
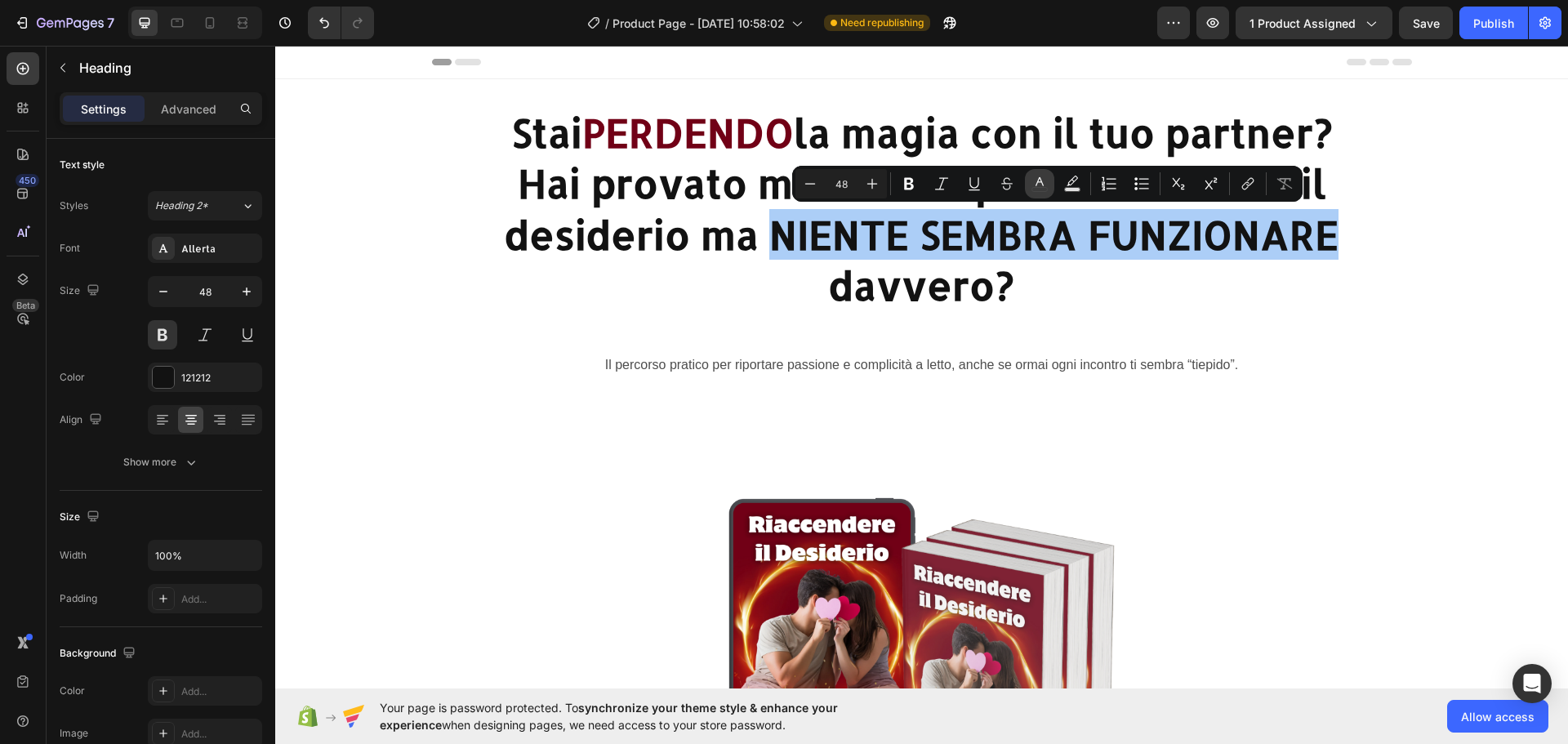
drag, startPoint x: 546, startPoint y: 188, endPoint x: 1044, endPoint y: 186, distance: 498.0
click at [1044, 186] on icon "Editor contextual toolbar" at bounding box center [1039, 184] width 16 height 16
type input "121212"
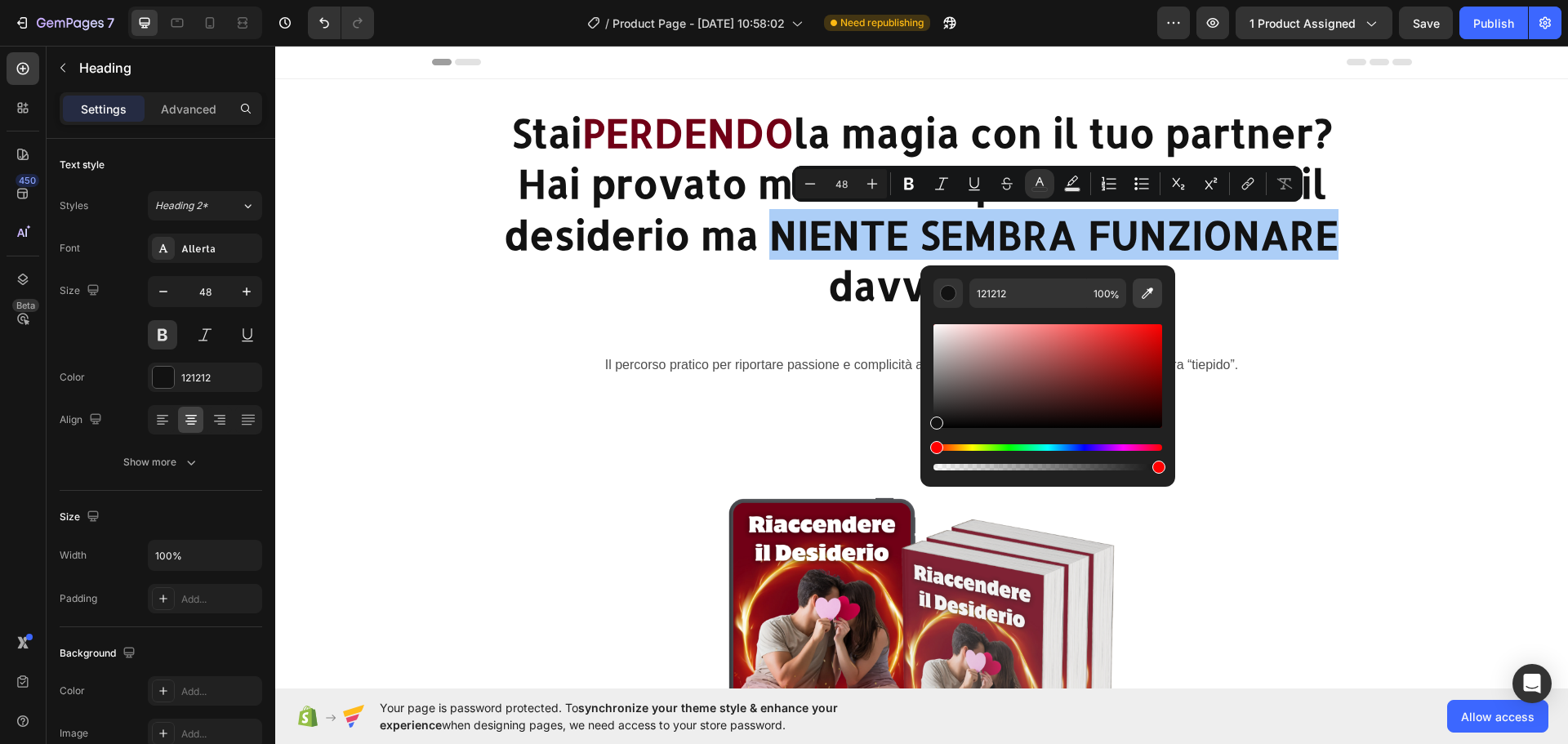
click at [1151, 293] on icon "Editor contextual toolbar" at bounding box center [1147, 293] width 16 height 16
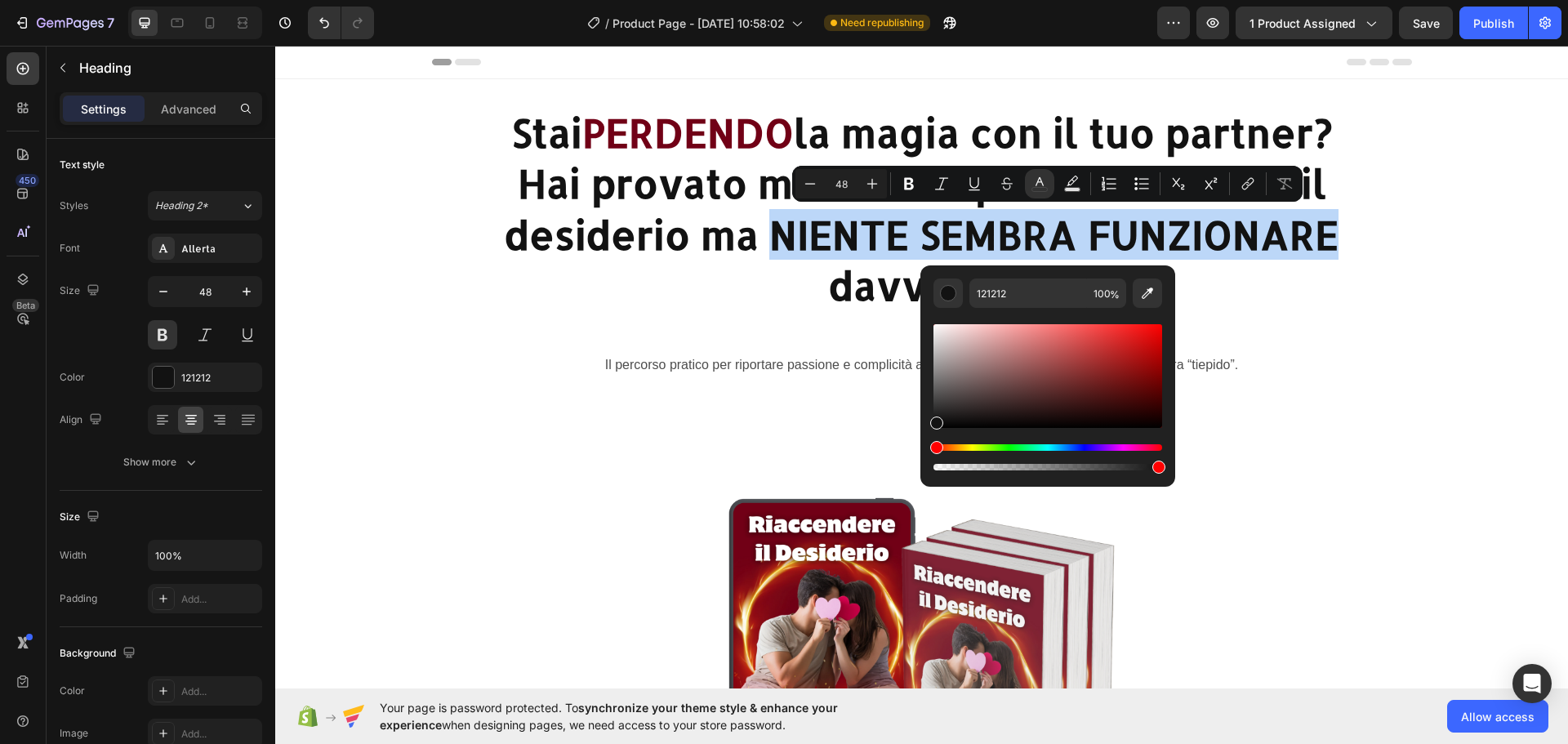
type input "710016"
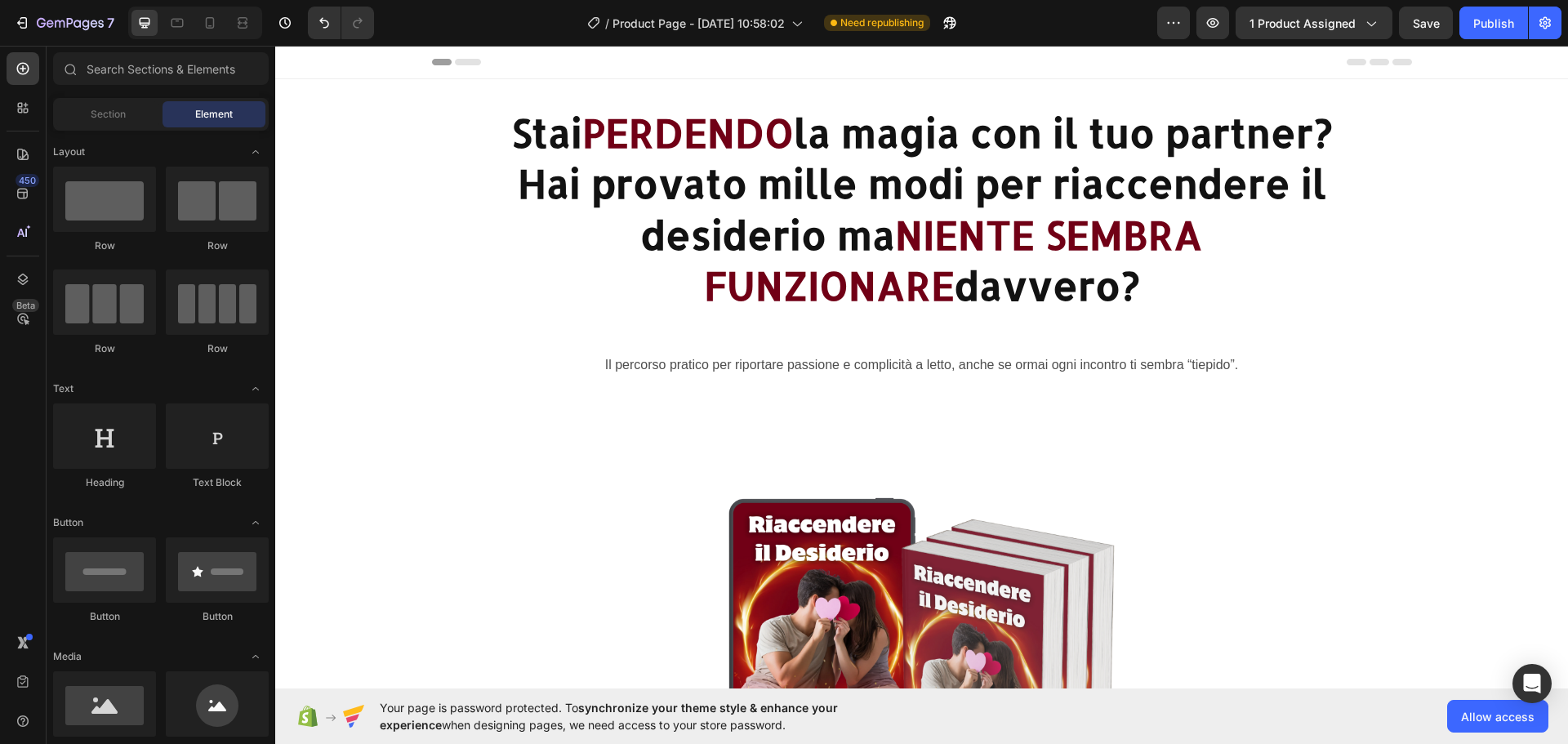
click at [1448, 409] on section "Product Images €39,99 Product Price Product Price €95,00 Product Price Product …" at bounding box center [921, 708] width 1190 height 635
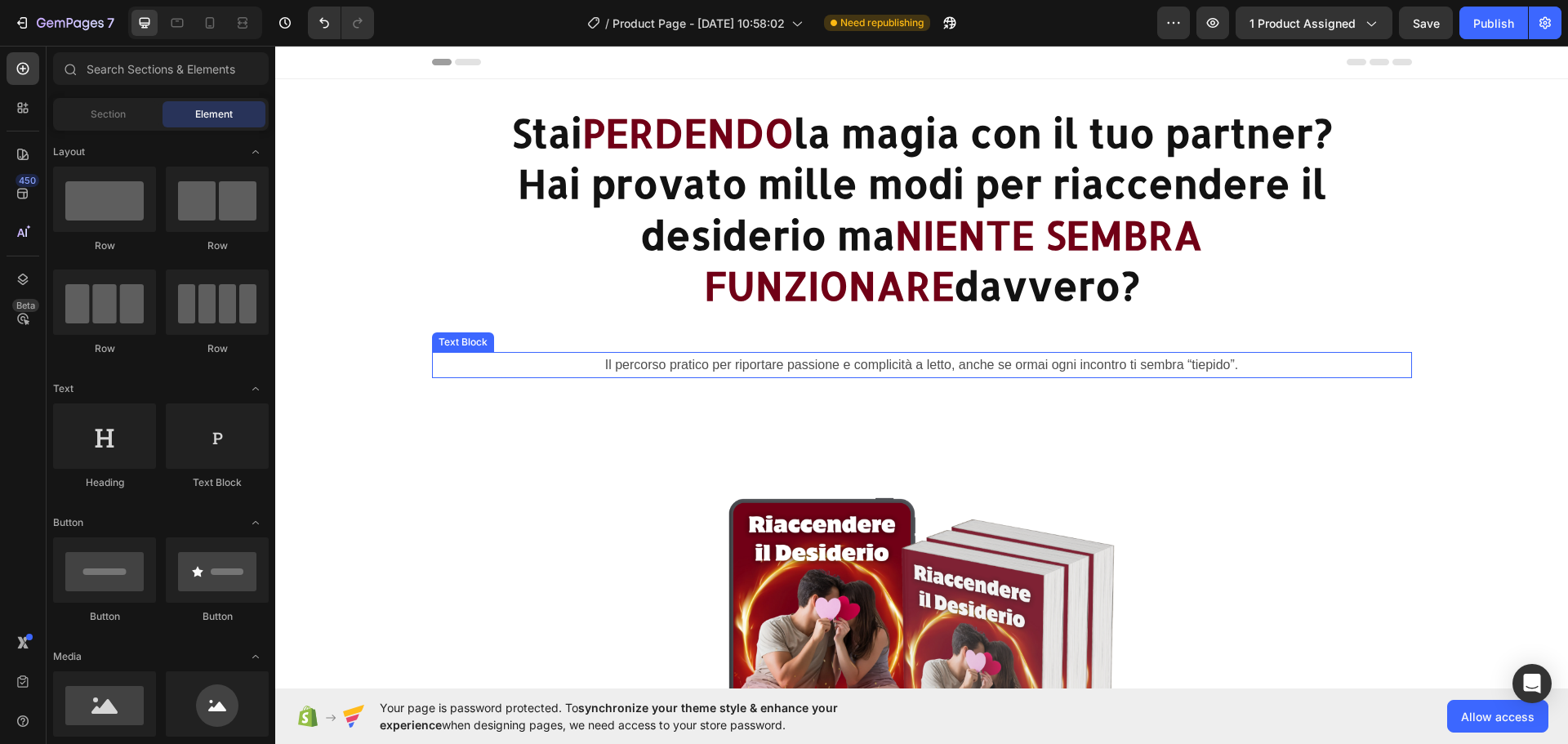
drag, startPoint x: 1002, startPoint y: 373, endPoint x: 992, endPoint y: 361, distance: 15.6
click at [1002, 373] on p "Il percorso pratico per riportare passione e complicità a letto, anche se ormai…" at bounding box center [921, 366] width 976 height 23
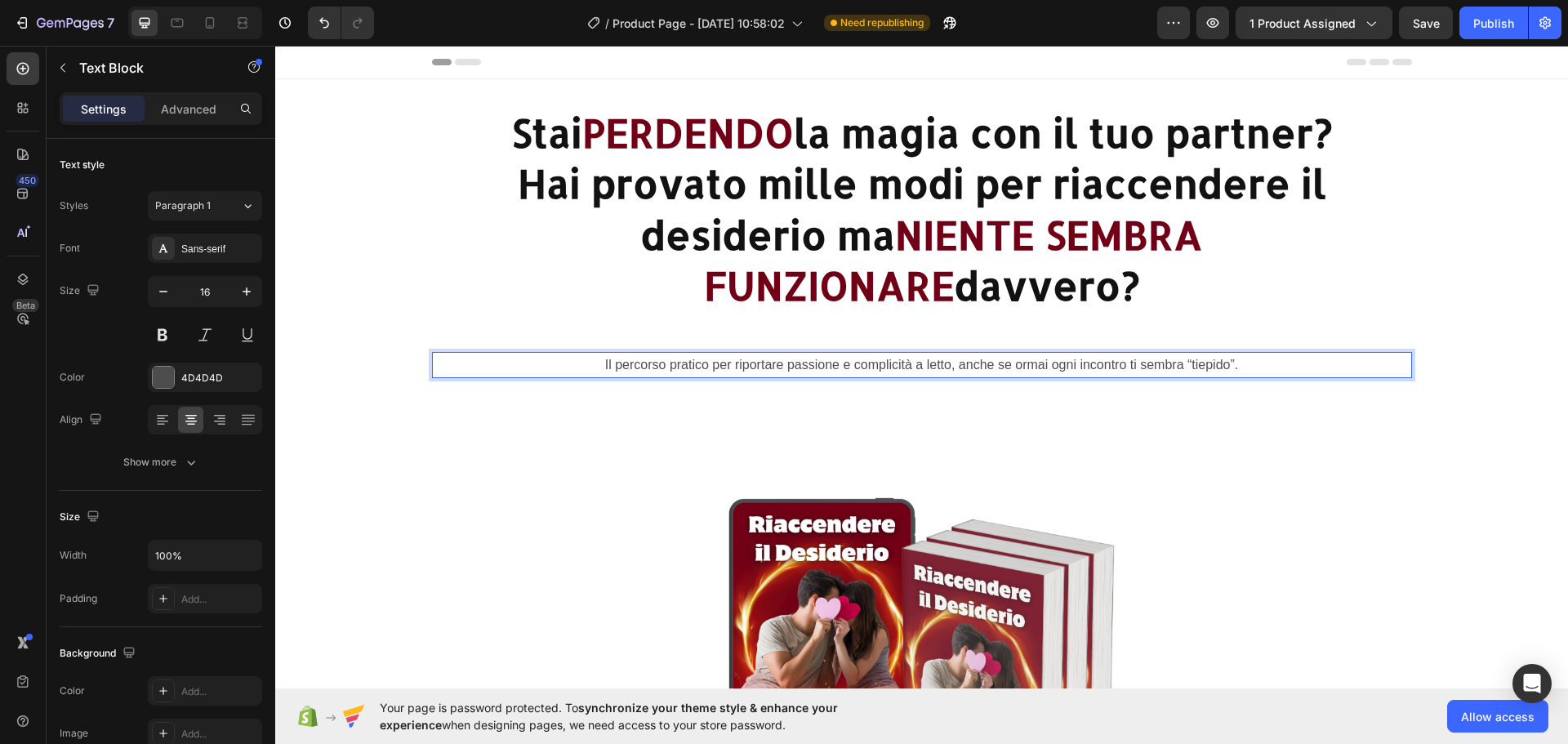
click at [992, 361] on p "Il percorso pratico per riportare passione e complicità a letto, anche se ormai…" at bounding box center [921, 366] width 976 height 23
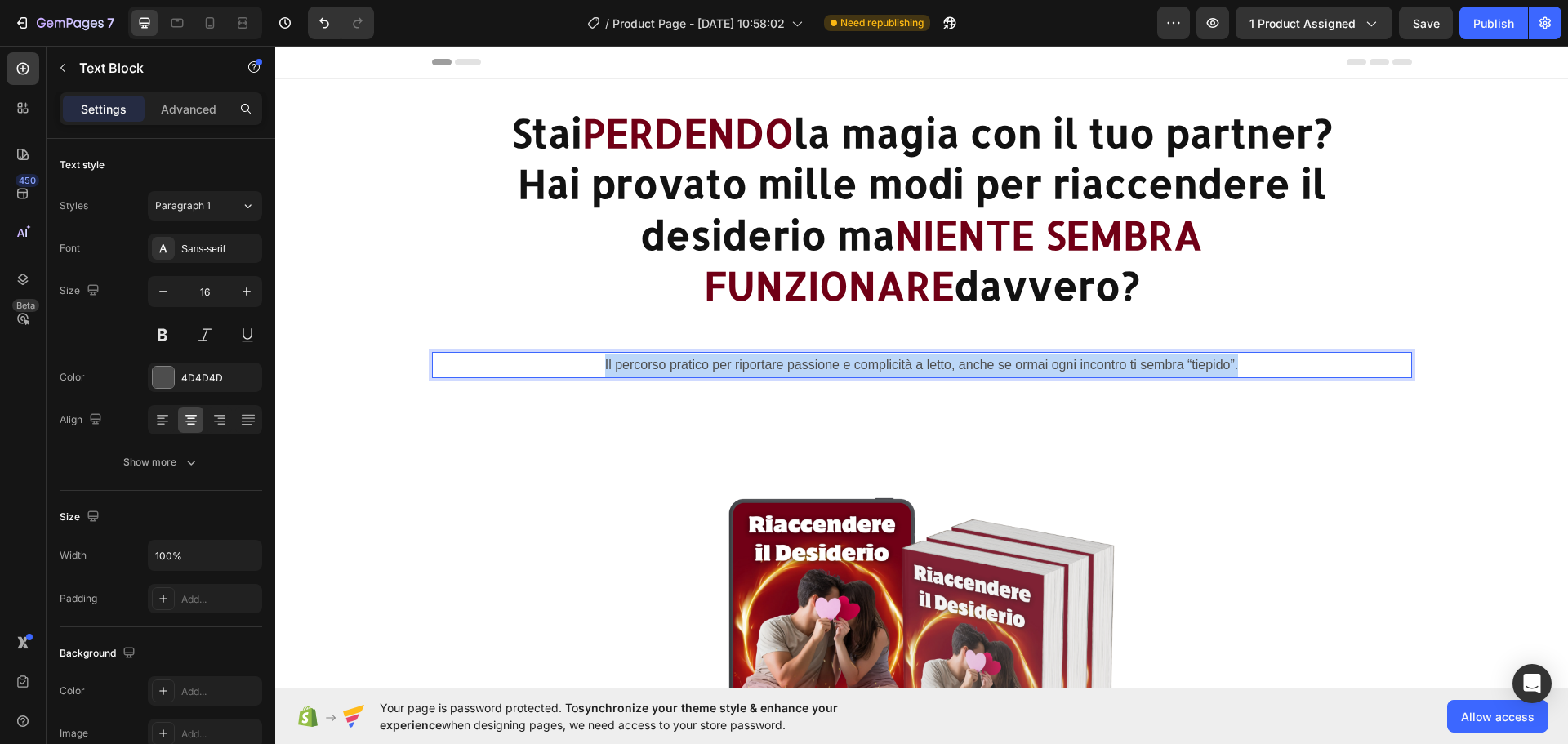
click at [992, 361] on p "Il percorso pratico per riportare passione e complicità a letto, anche se ormai…" at bounding box center [921, 366] width 976 height 23
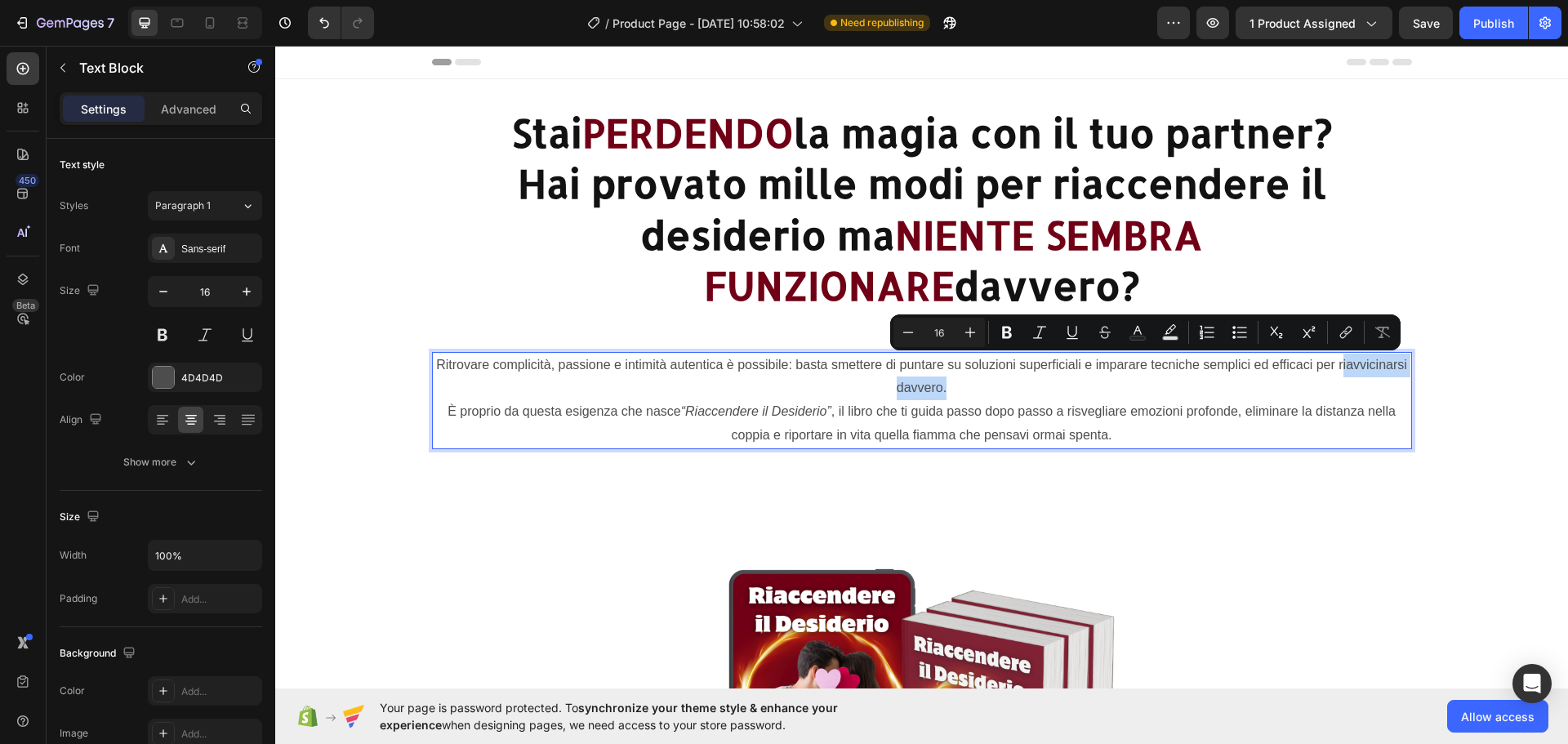
drag, startPoint x: 1335, startPoint y: 367, endPoint x: 940, endPoint y: 395, distance: 396.0
click at [940, 395] on p "Ritrovare complicità, passione e intimità autentica è possibile: basta smettere…" at bounding box center [921, 377] width 976 height 48
click at [1376, 391] on p "Ritrovare complicità, passione e intimità autentica è possibile: basta smettere…" at bounding box center [921, 377] width 976 height 48
drag, startPoint x: 1330, startPoint y: 363, endPoint x: 936, endPoint y: 385, distance: 394.6
click at [936, 385] on p "Ritrovare complicità, passione e intimità autentica è possibile: basta smettere…" at bounding box center [921, 377] width 976 height 48
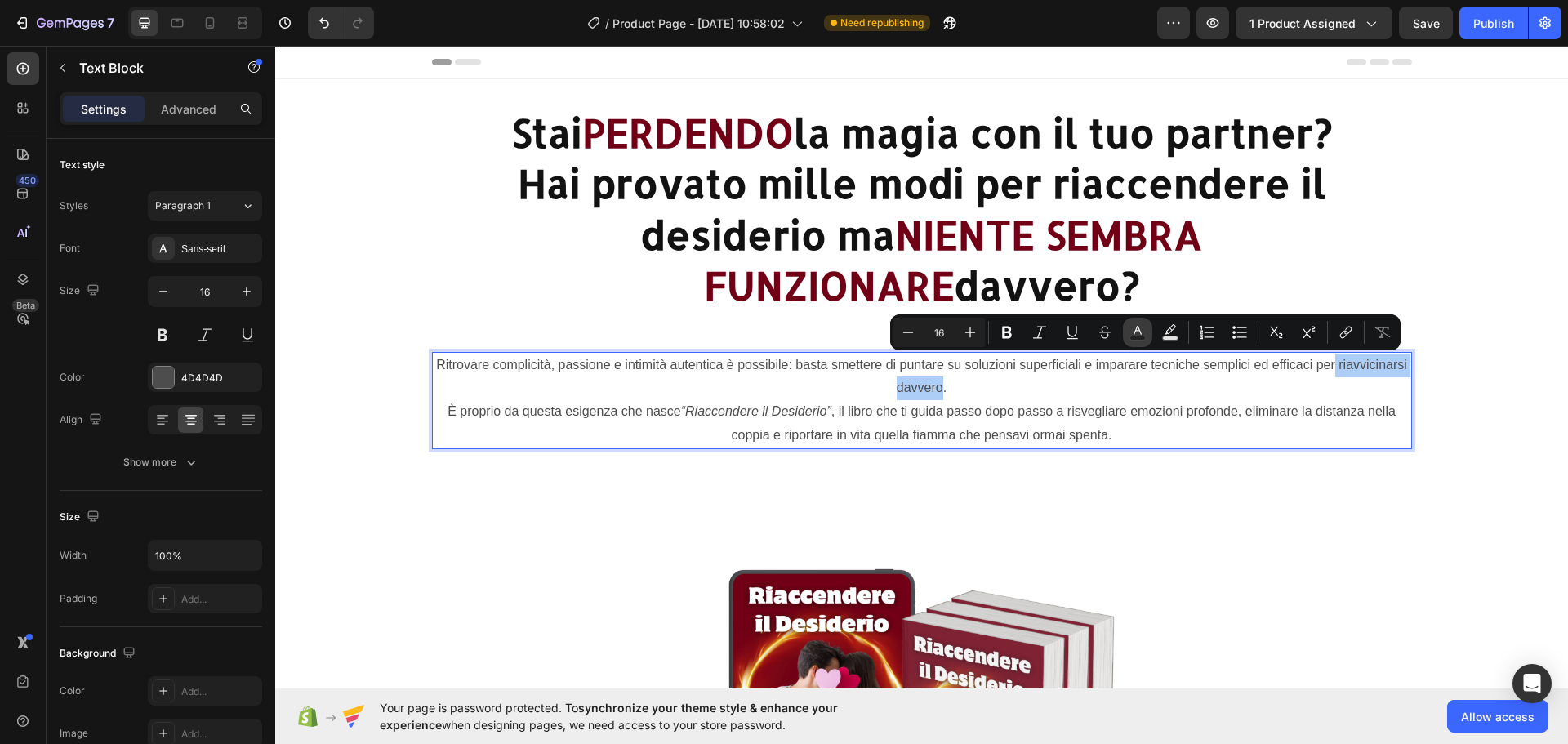
click at [1147, 330] on button "Text Color" at bounding box center [1137, 332] width 30 height 30
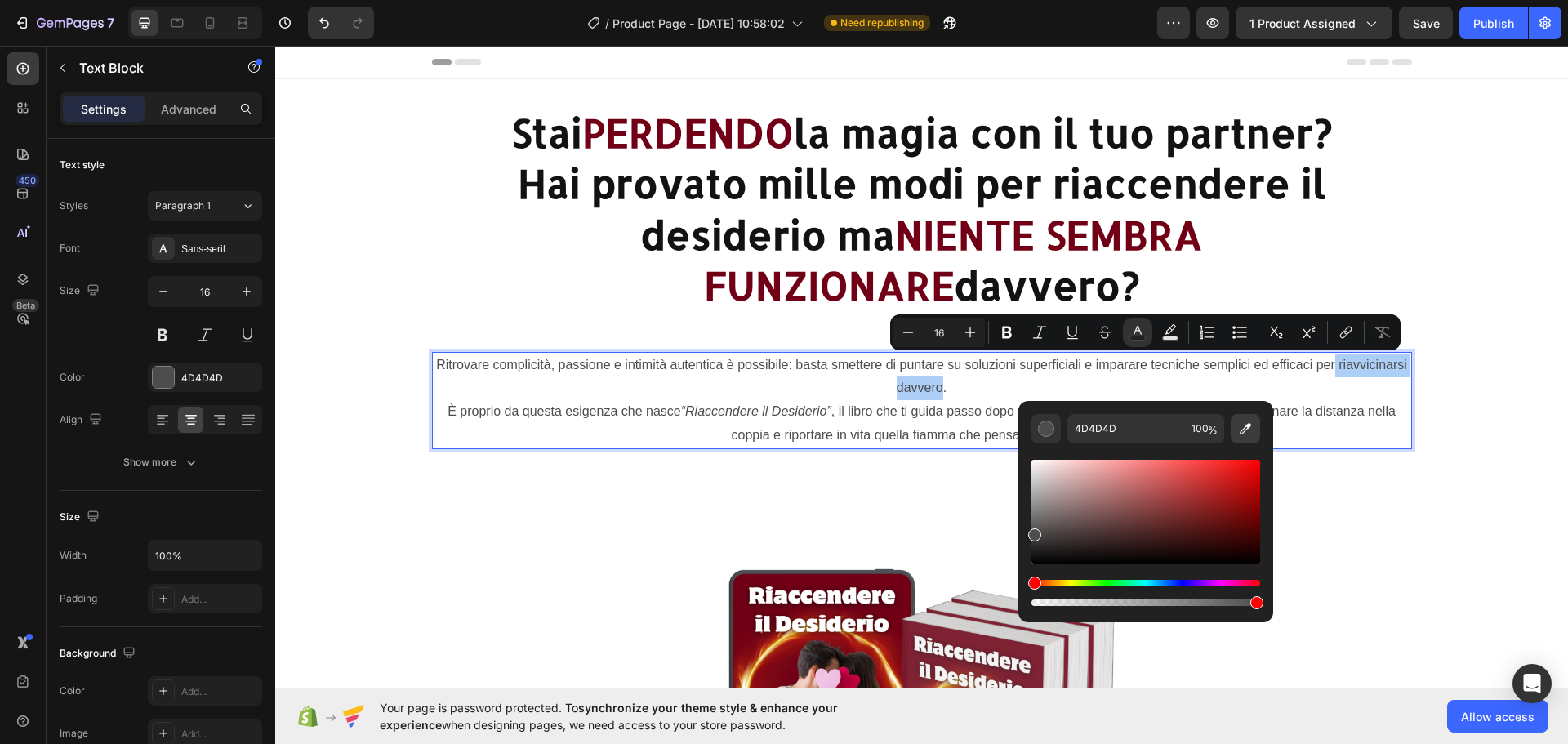
click at [1246, 431] on icon "Editor contextual toolbar" at bounding box center [1246, 429] width 16 height 16
type input "710016"
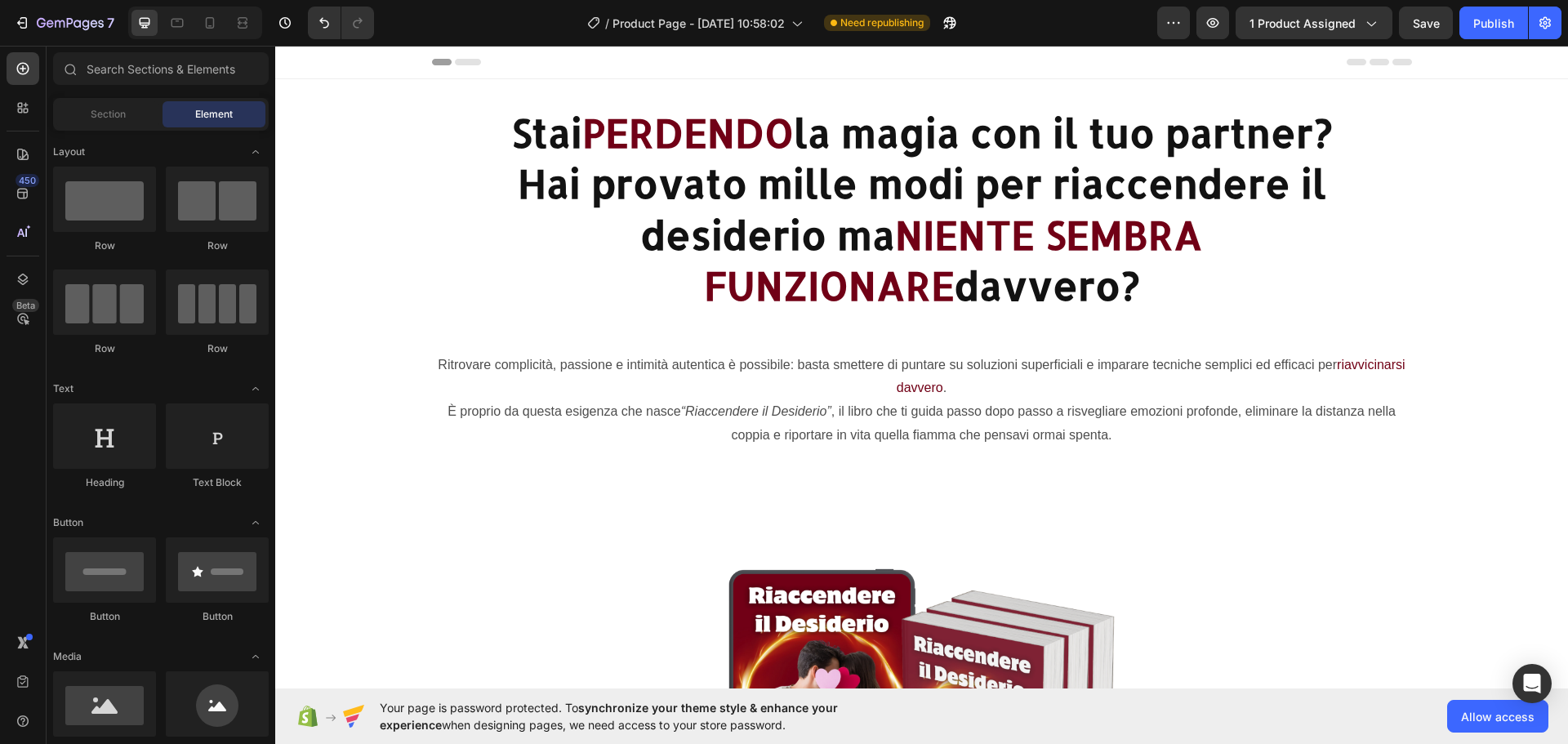
click at [1471, 448] on section "Ritrovare complicità, passione e intimità autentica è possibile: basta smettere…" at bounding box center [921, 407] width 1190 height 110
click at [509, 414] on p "È proprio da questa esigenza che nasce “Riaccendere il Desiderio” , il libro ch…" at bounding box center [921, 423] width 976 height 48
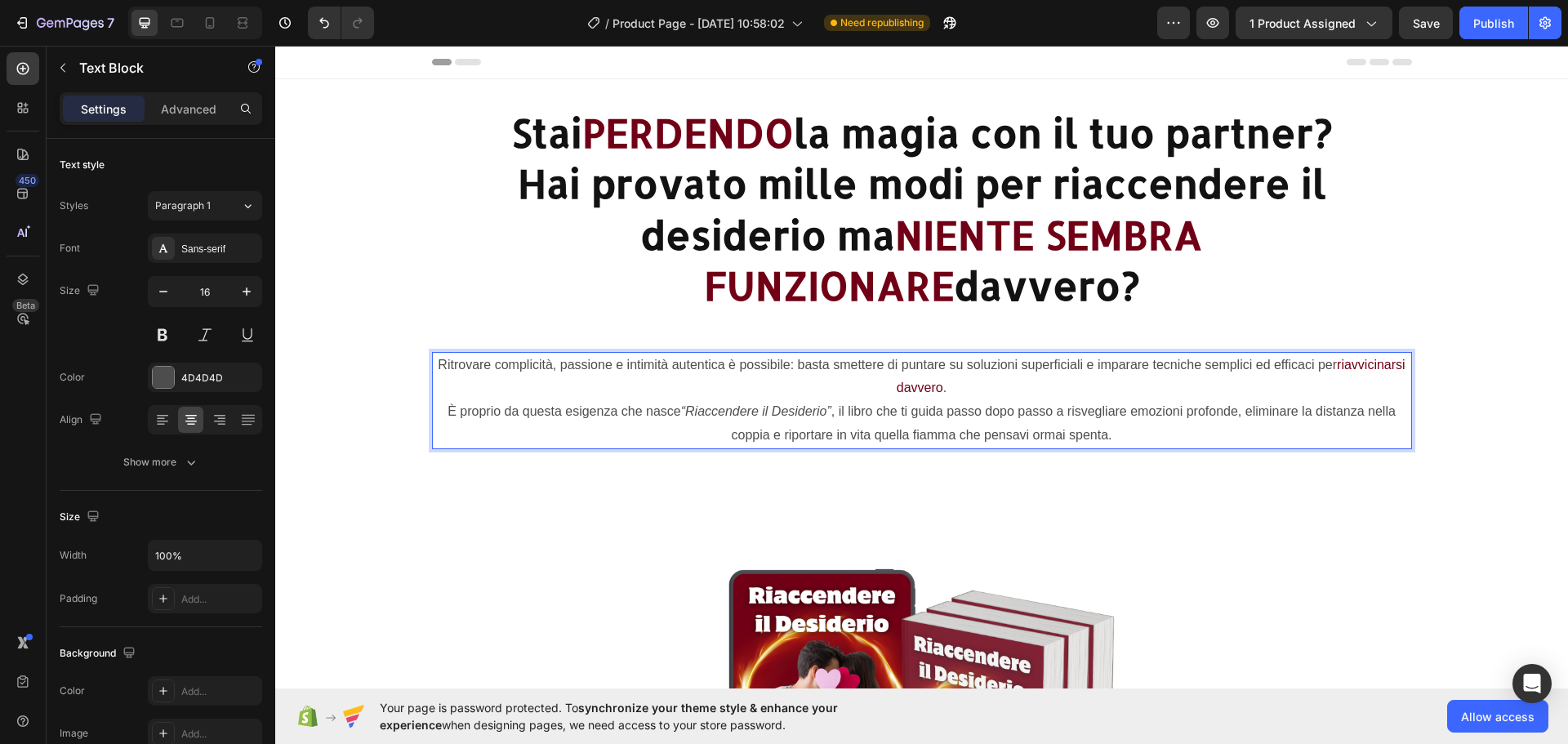
click at [783, 421] on p "È proprio da questa esigenza che nasce “Riaccendere il Desiderio” , il libro ch…" at bounding box center [921, 423] width 976 height 48
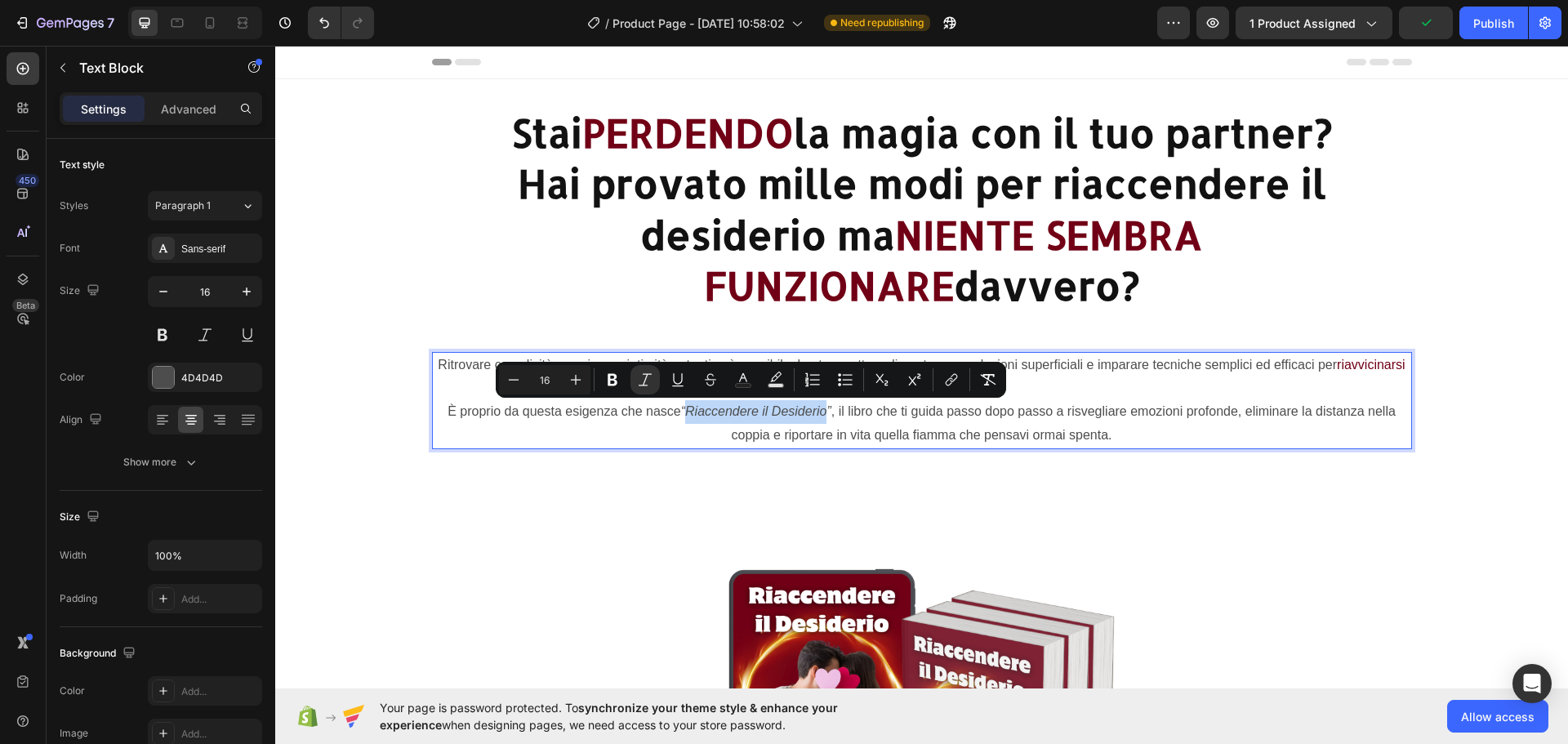
drag, startPoint x: 823, startPoint y: 408, endPoint x: 682, endPoint y: 414, distance: 141.1
click at [682, 414] on icon "“Riaccendere il Desiderio”" at bounding box center [756, 411] width 150 height 14
click at [739, 381] on icon "Editor contextual toolbar" at bounding box center [743, 380] width 16 height 16
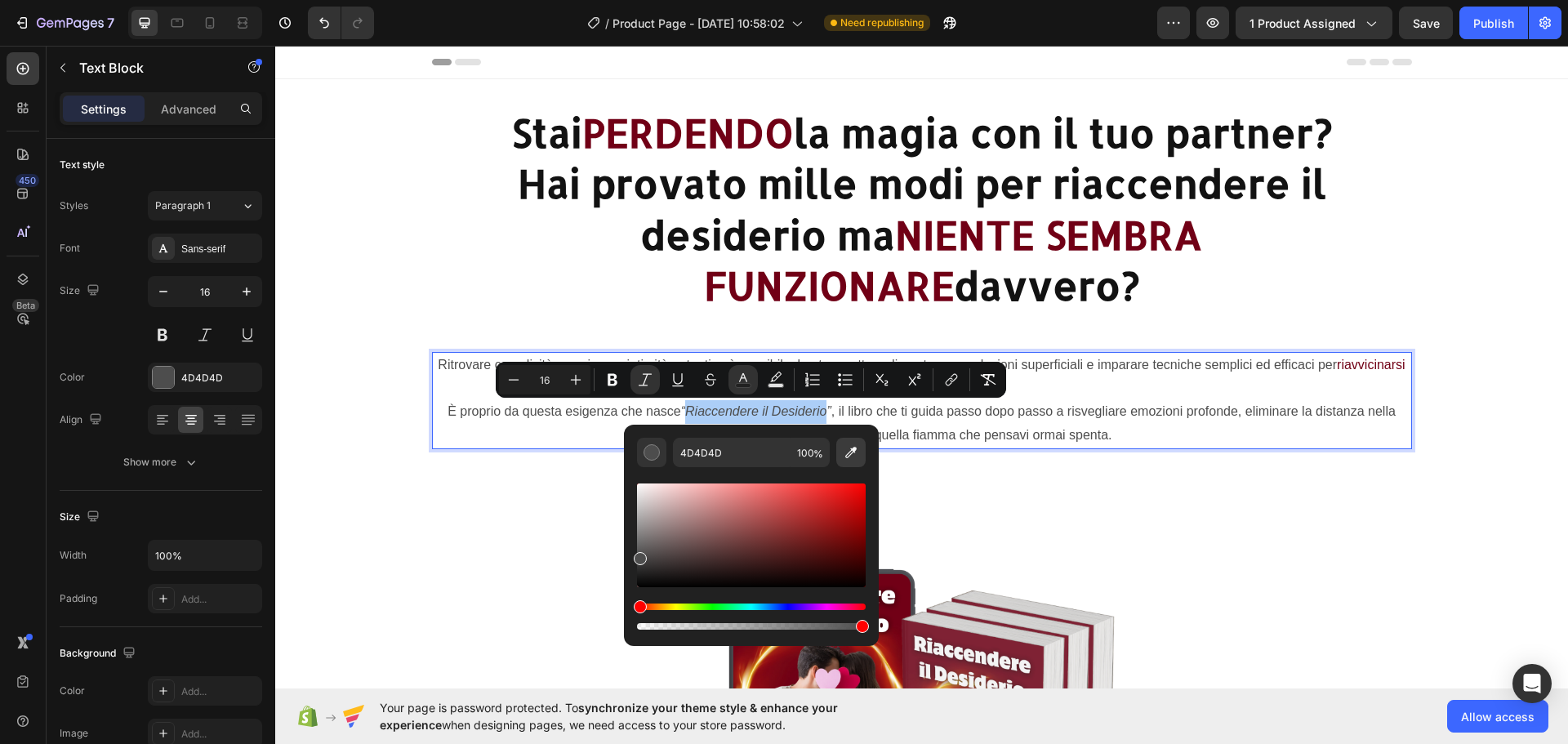
click at [854, 451] on icon "Editor contextual toolbar" at bounding box center [850, 452] width 12 height 12
type input "710016"
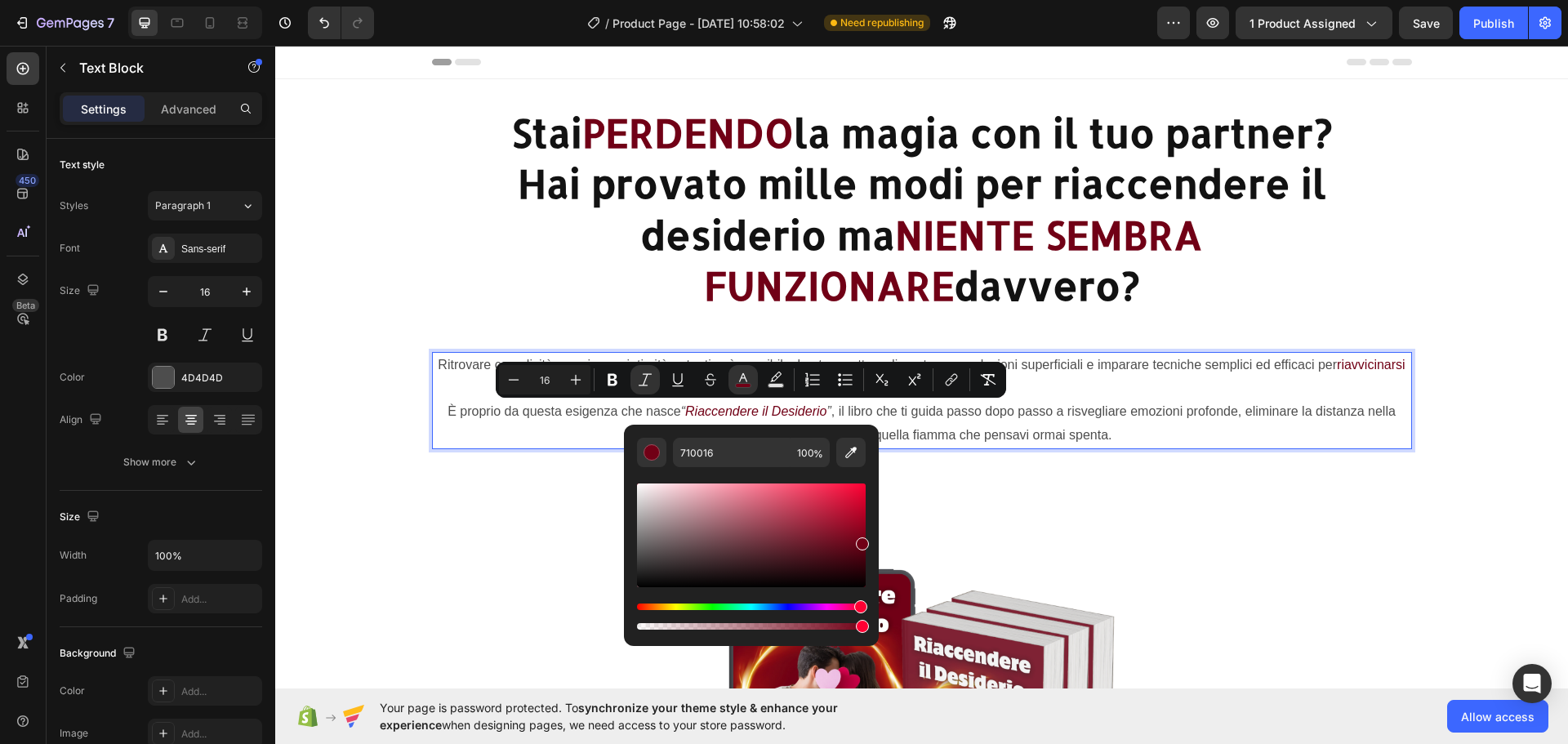
drag, startPoint x: 1469, startPoint y: 498, endPoint x: 1426, endPoint y: 494, distance: 43.2
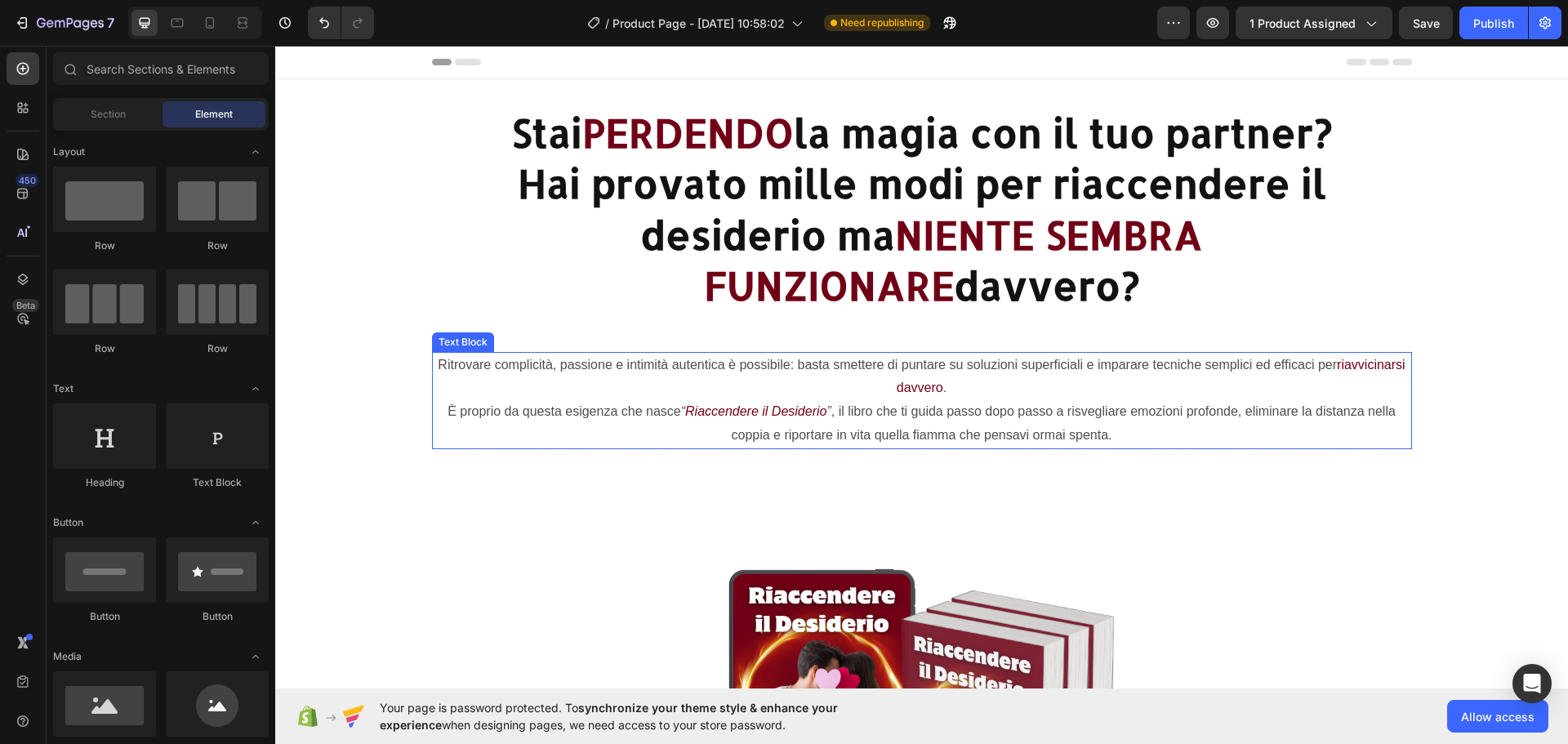
drag, startPoint x: 1038, startPoint y: 415, endPoint x: 1050, endPoint y: 416, distance: 12.0
click at [1039, 416] on p "È proprio da questa esigenza che nasce “ Riaccendere il Desiderio ” , il libro …" at bounding box center [921, 423] width 976 height 48
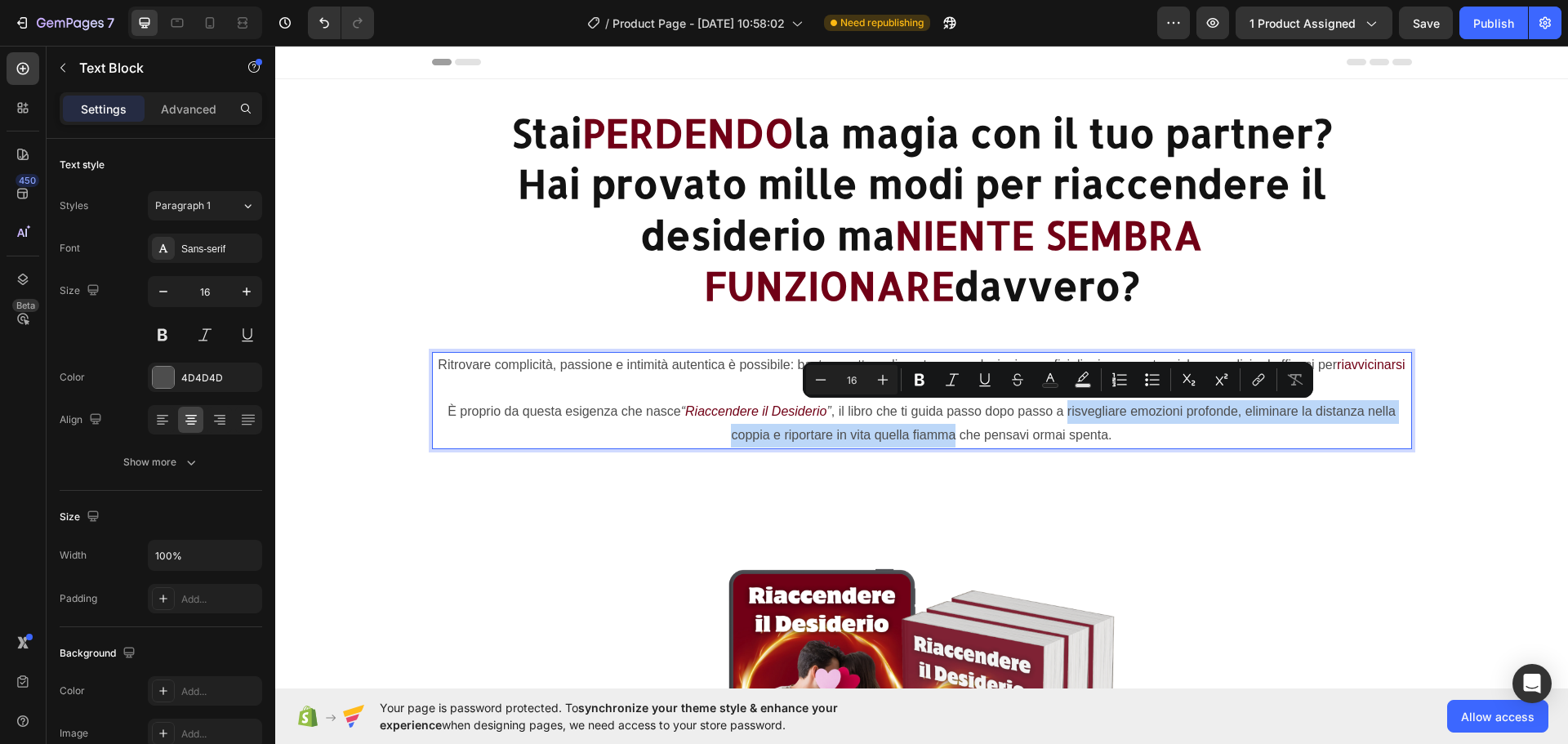
drag, startPoint x: 1062, startPoint y: 405, endPoint x: 947, endPoint y: 434, distance: 118.6
click at [1052, 375] on icon "Editor contextual toolbar" at bounding box center [1050, 380] width 16 height 16
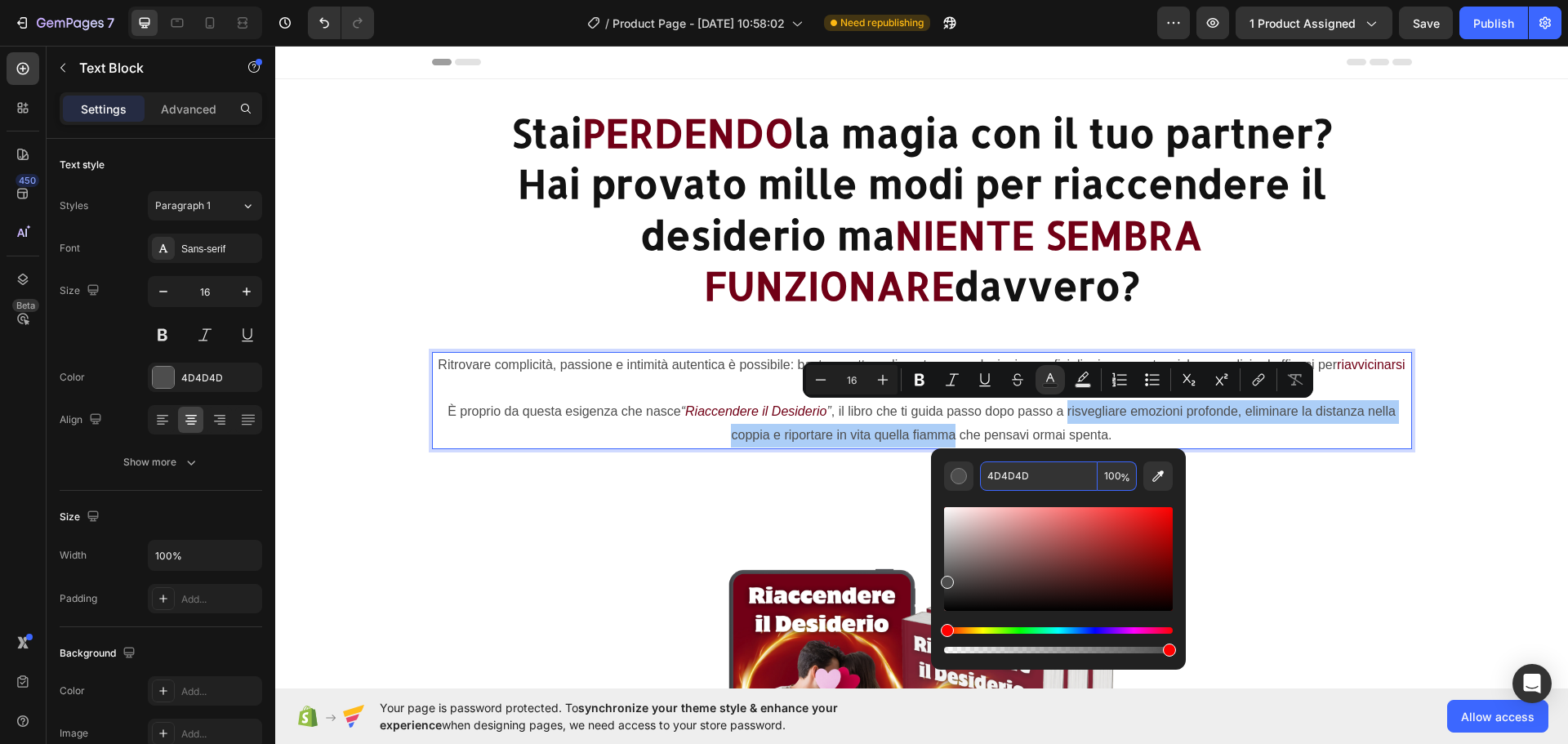
click at [1043, 479] on input "4D4D4D" at bounding box center [1038, 476] width 118 height 30
type input "2"
click at [1159, 472] on icon "Editor contextual toolbar" at bounding box center [1158, 476] width 16 height 16
type input "710016"
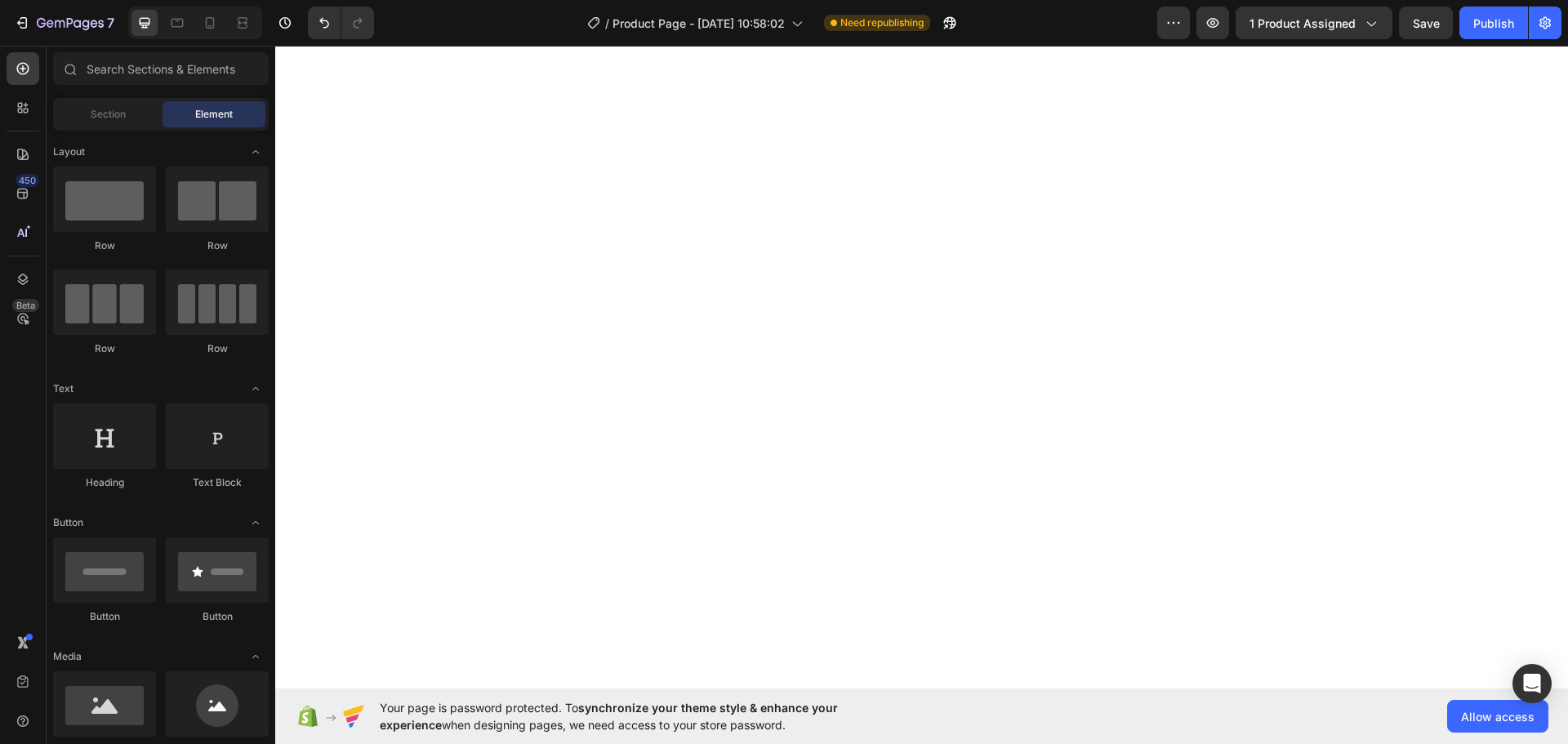
scroll to position [1307, 0]
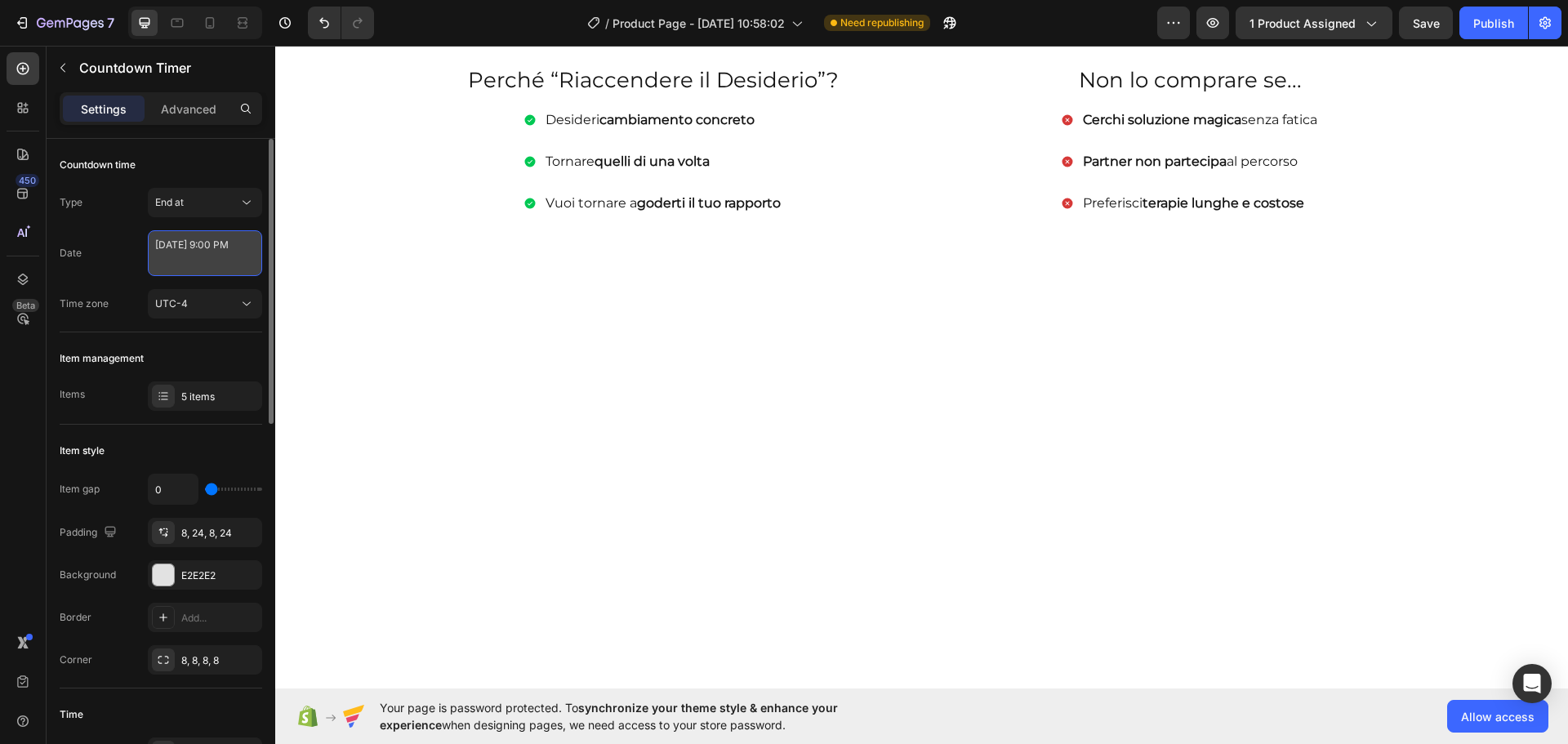
click at [200, 250] on textarea "[DATE] 9:00 PM" at bounding box center [204, 253] width 114 height 46
select select "21"
select select "false"
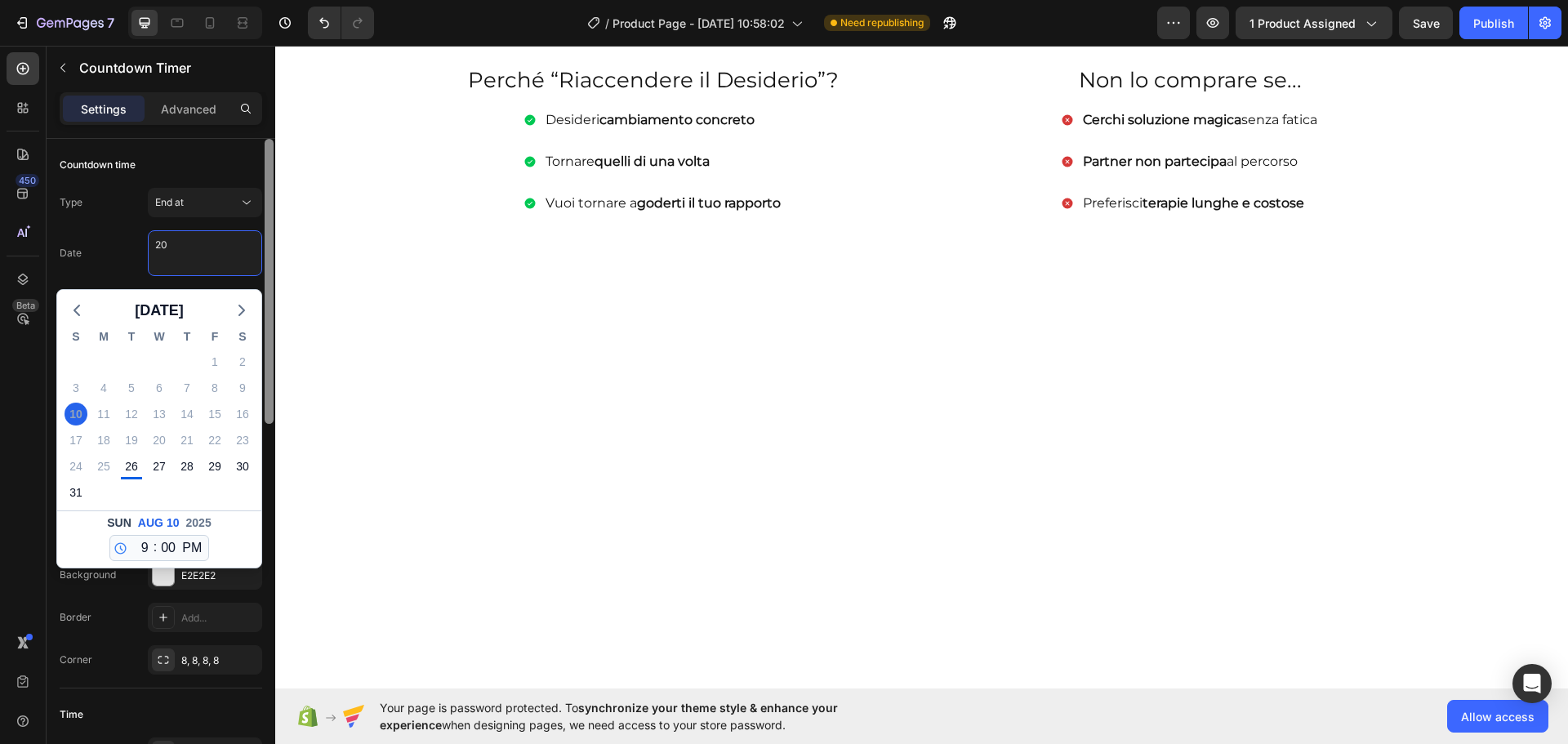
type textarea "2"
click at [168, 467] on div "27" at bounding box center [159, 466] width 23 height 23
type textarea "[DATE] 9:00 PM"
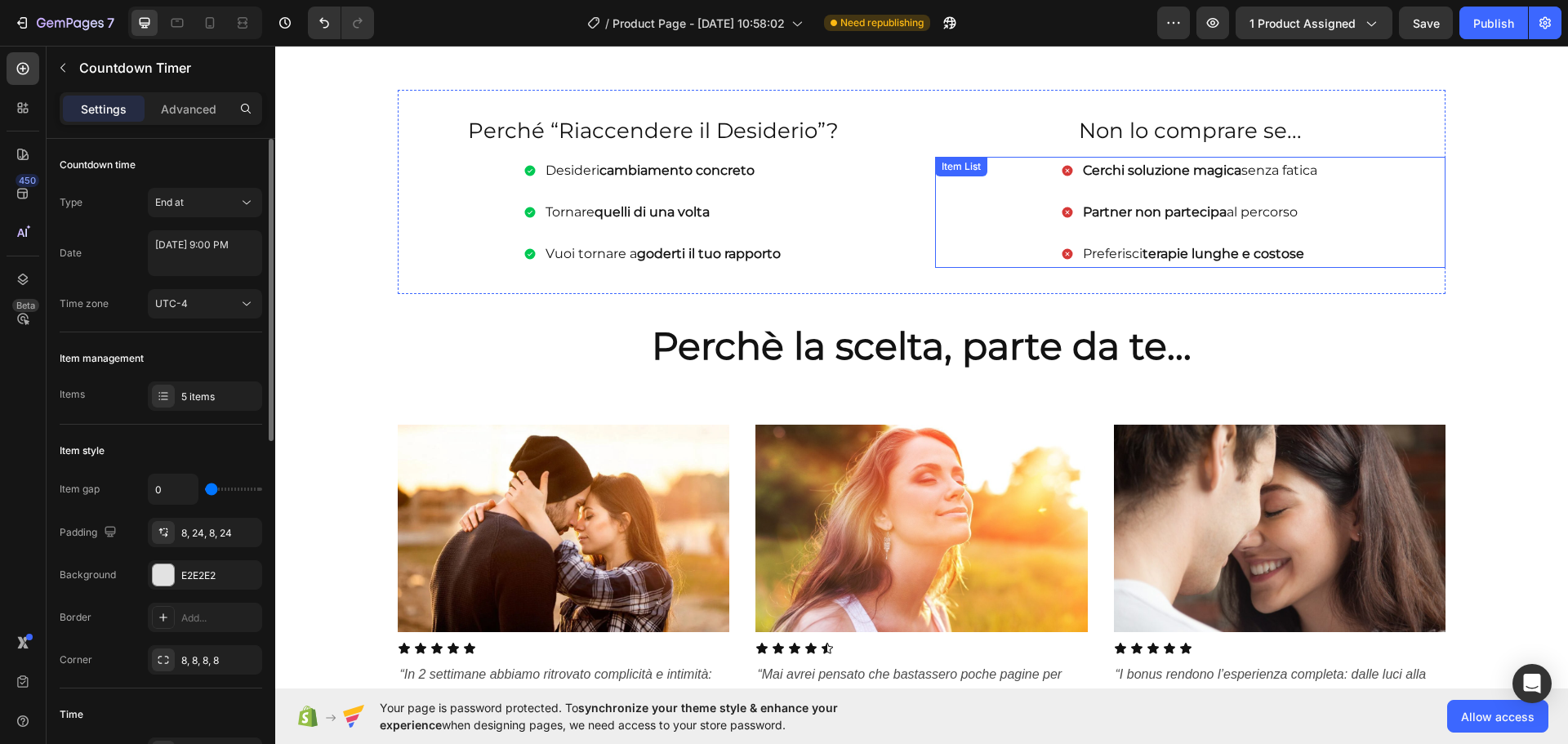
scroll to position [1960, 0]
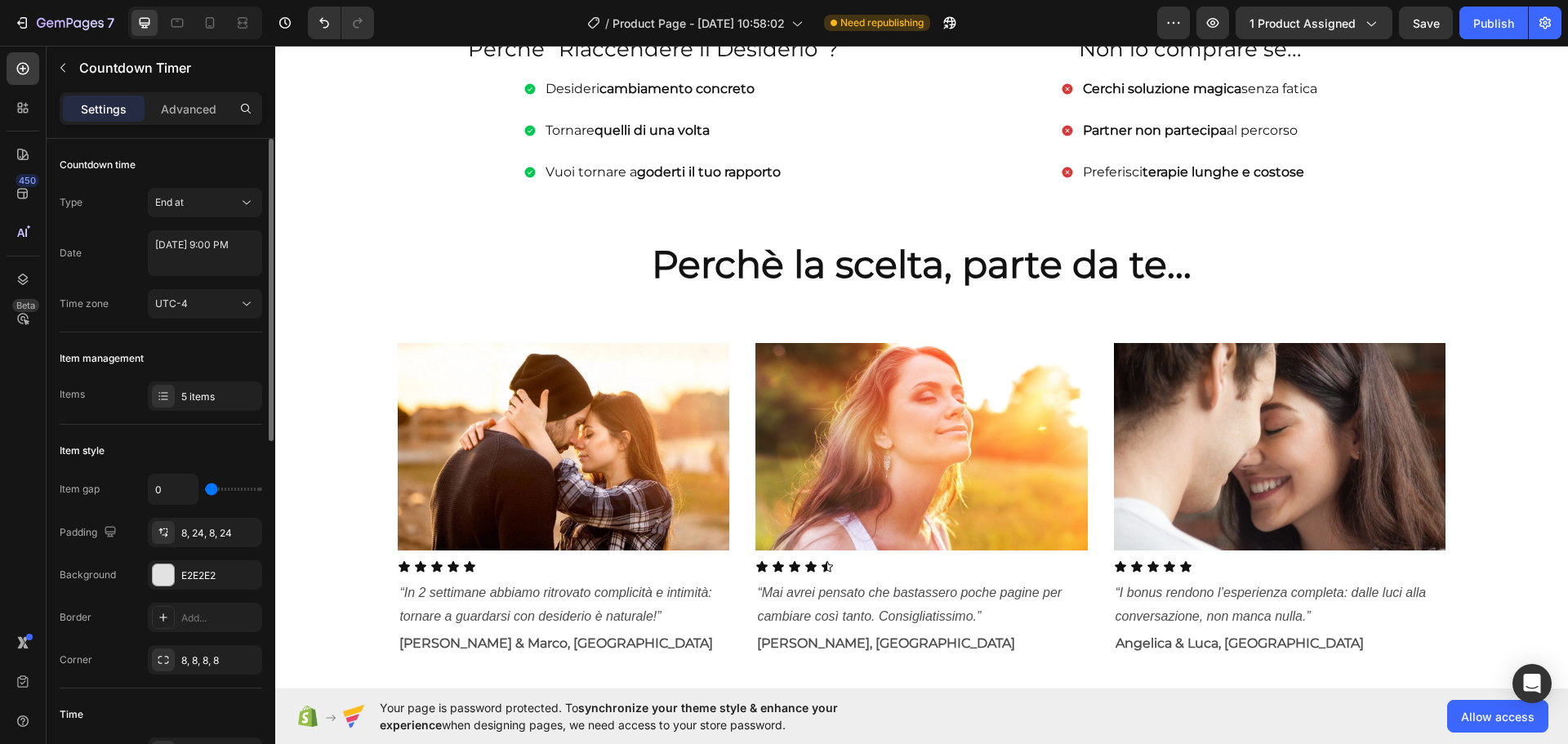
click at [1472, 542] on section "Image Icon Icon Icon Icon Icon Icon List “In 2 settimane abbiamo ritrovato comp…" at bounding box center [921, 500] width 1190 height 366
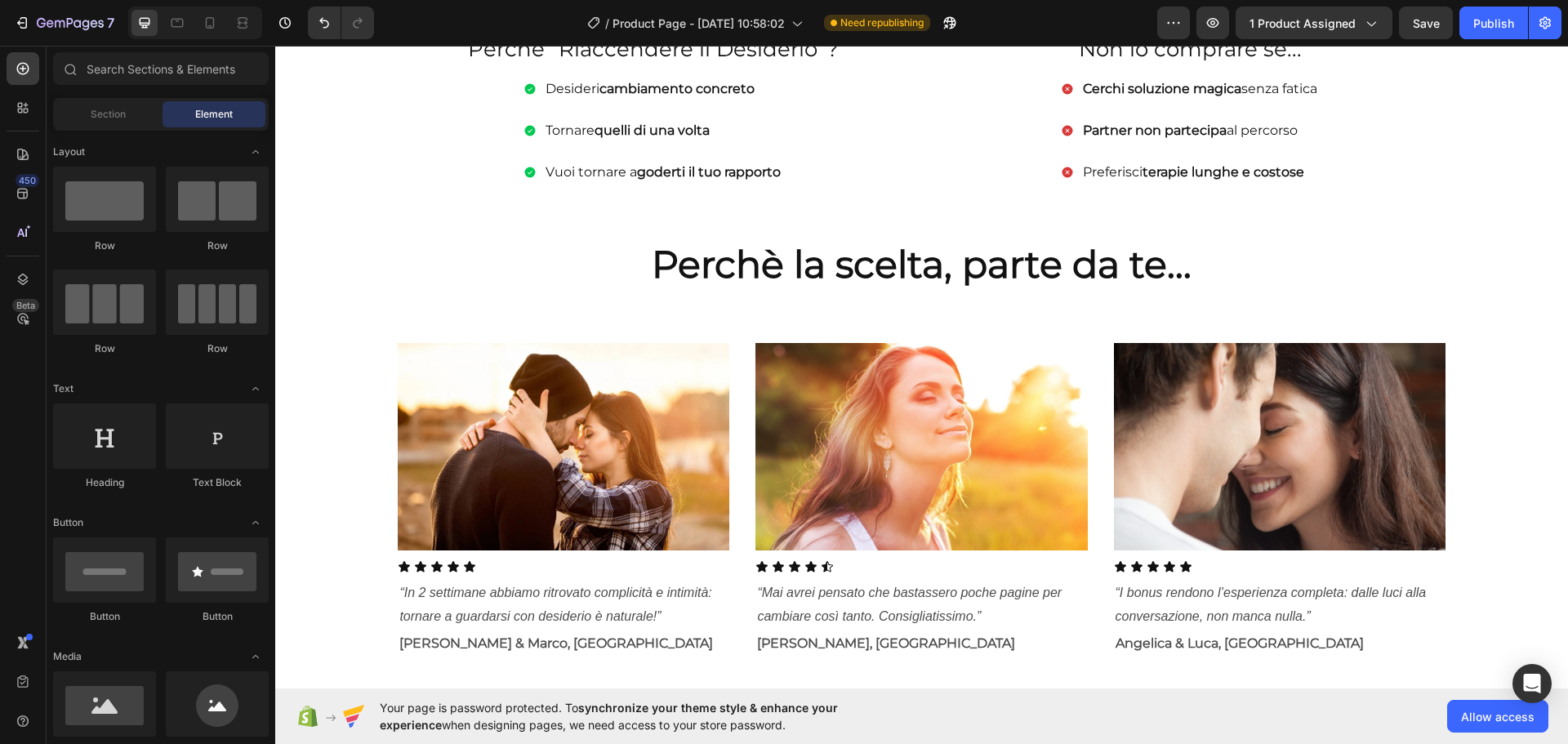
scroll to position [2123, 0]
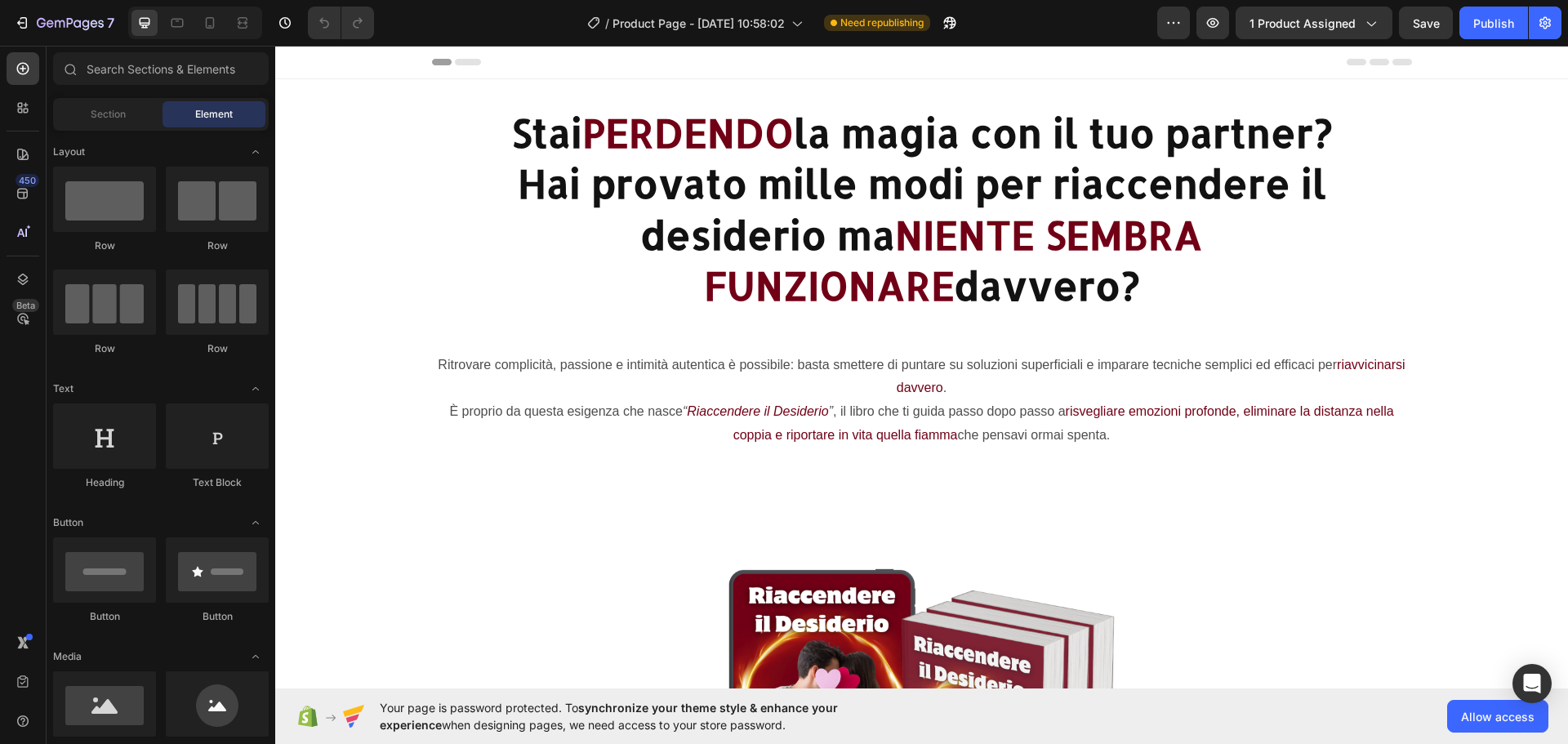
click at [320, 63] on span "Header" at bounding box center [324, 62] width 36 height 16
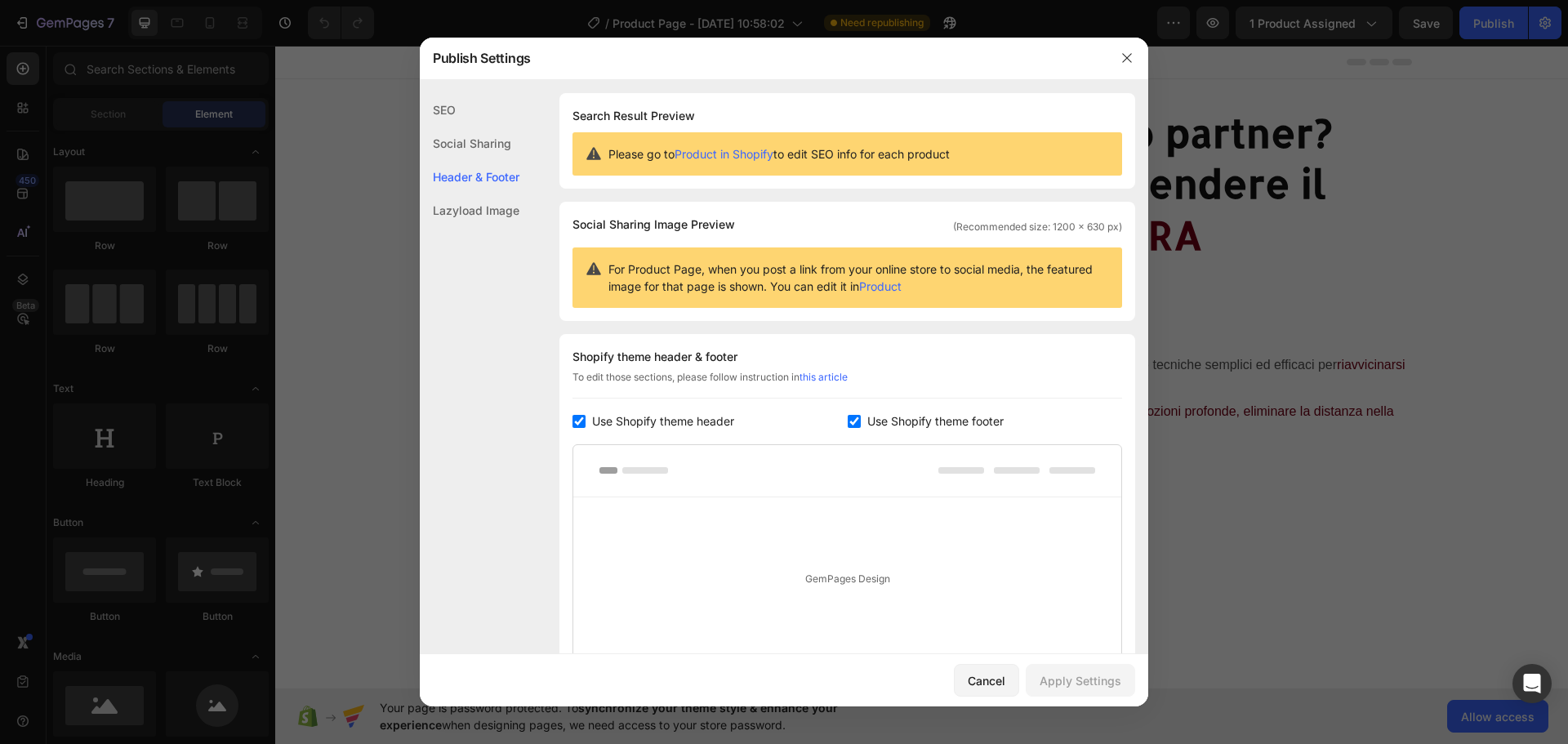
scroll to position [194, 0]
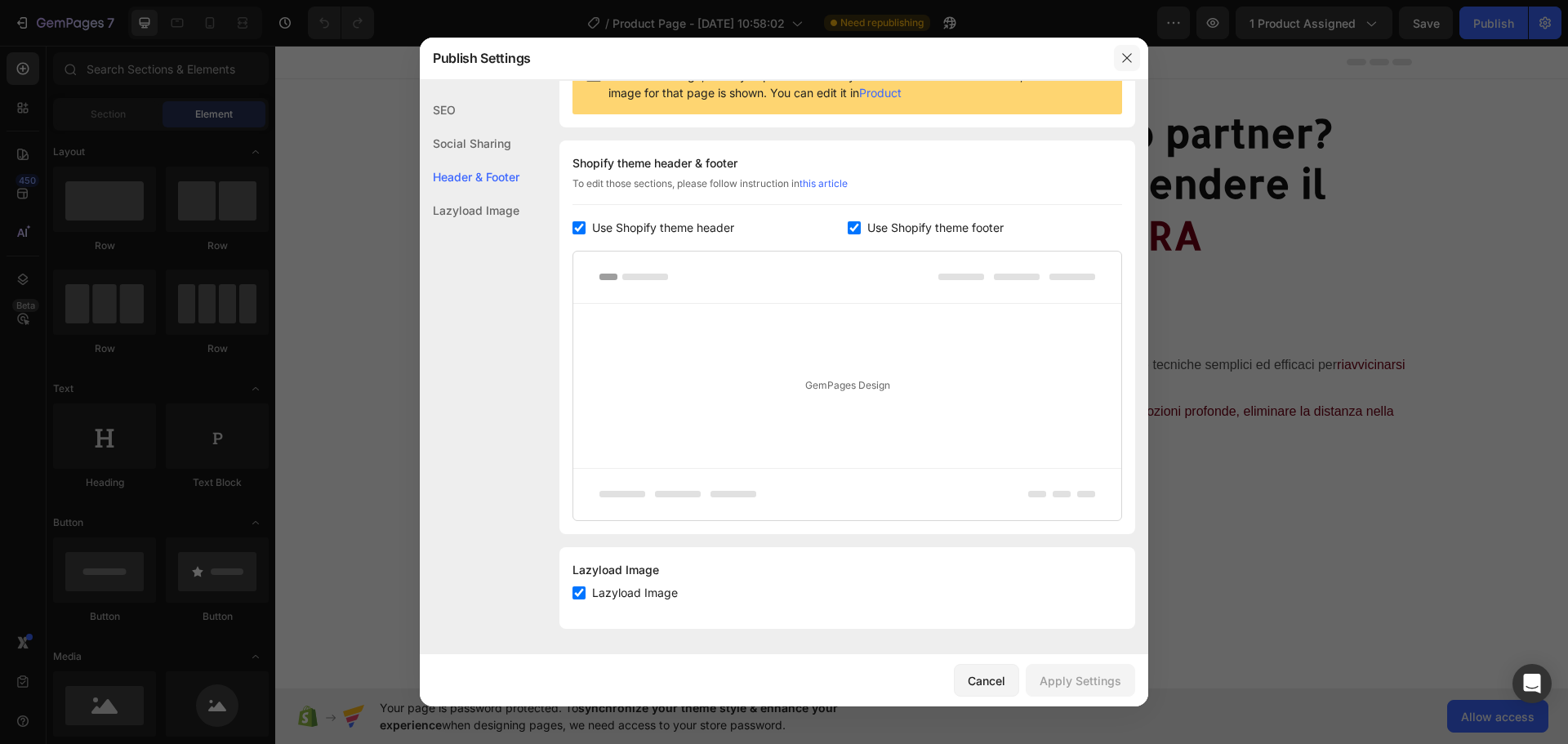
click at [1126, 57] on icon "button" at bounding box center [1127, 58] width 9 height 9
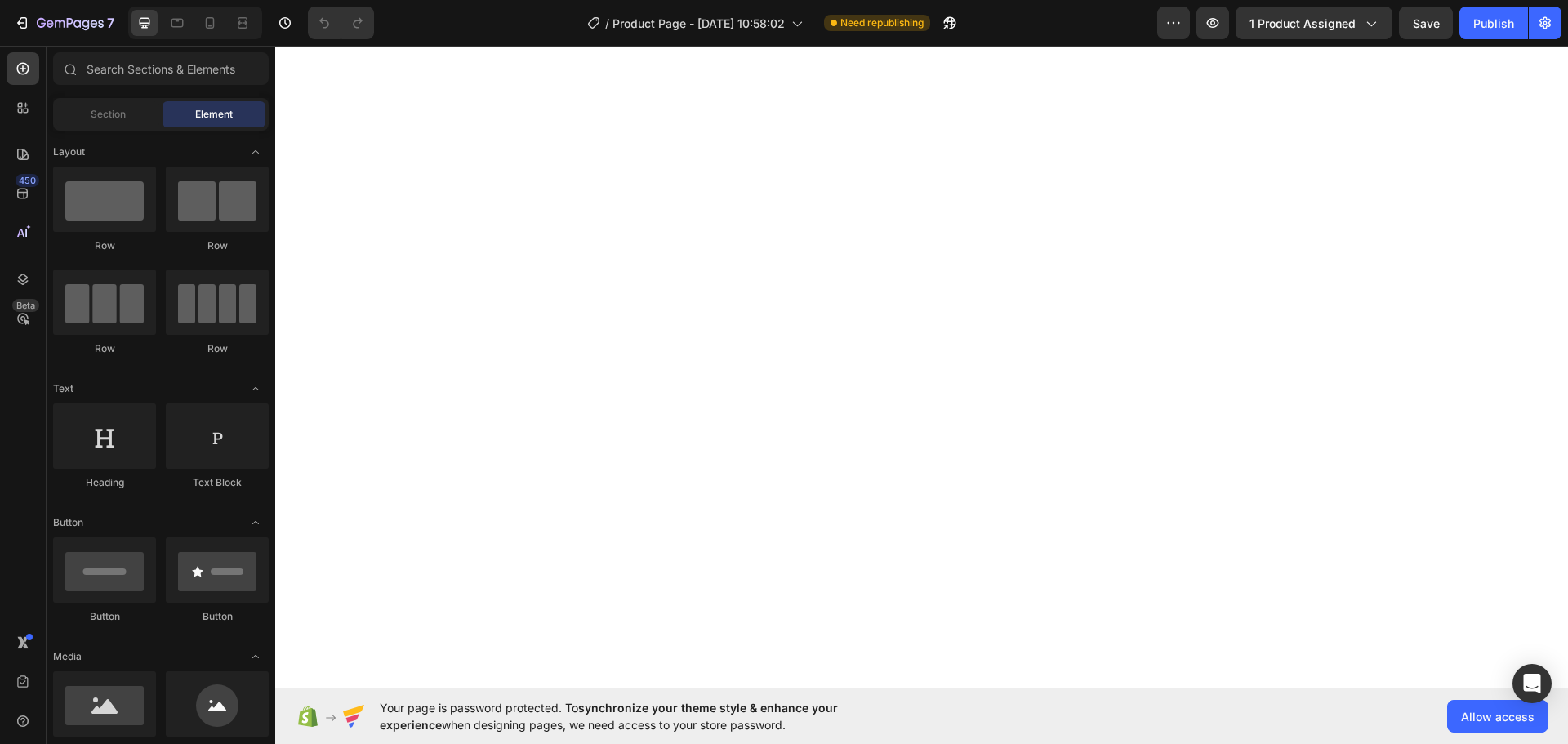
scroll to position [2042, 0]
